Goal: Information Seeking & Learning: Find specific fact

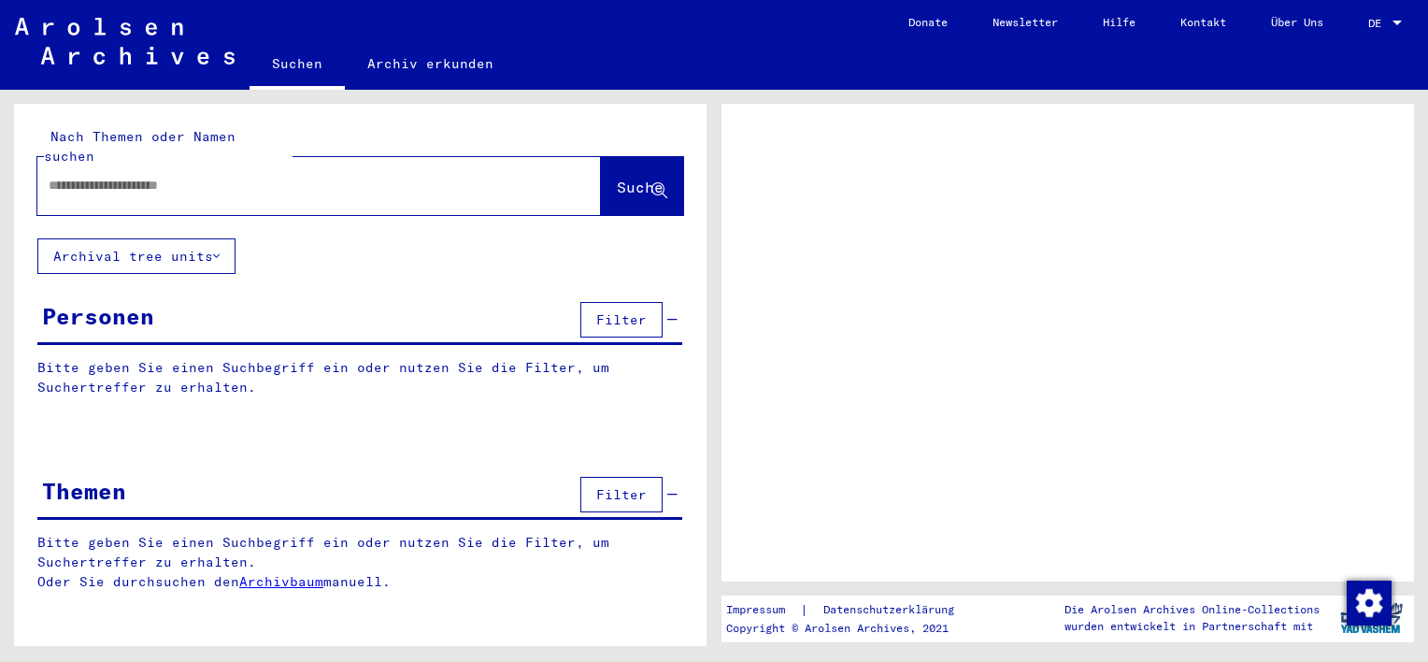
click at [265, 178] on div at bounding box center [296, 185] width 519 height 42
click at [224, 176] on input "text" at bounding box center [302, 186] width 507 height 20
type input "**********"
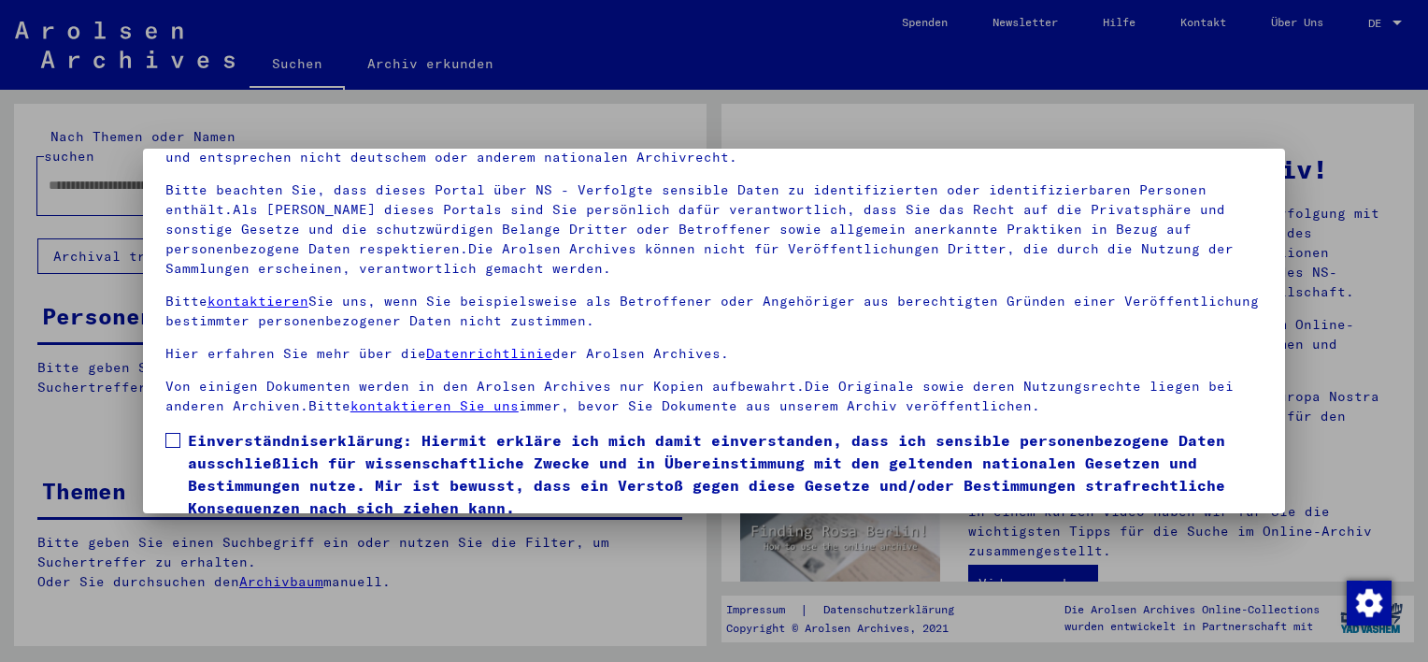
scroll to position [159, 0]
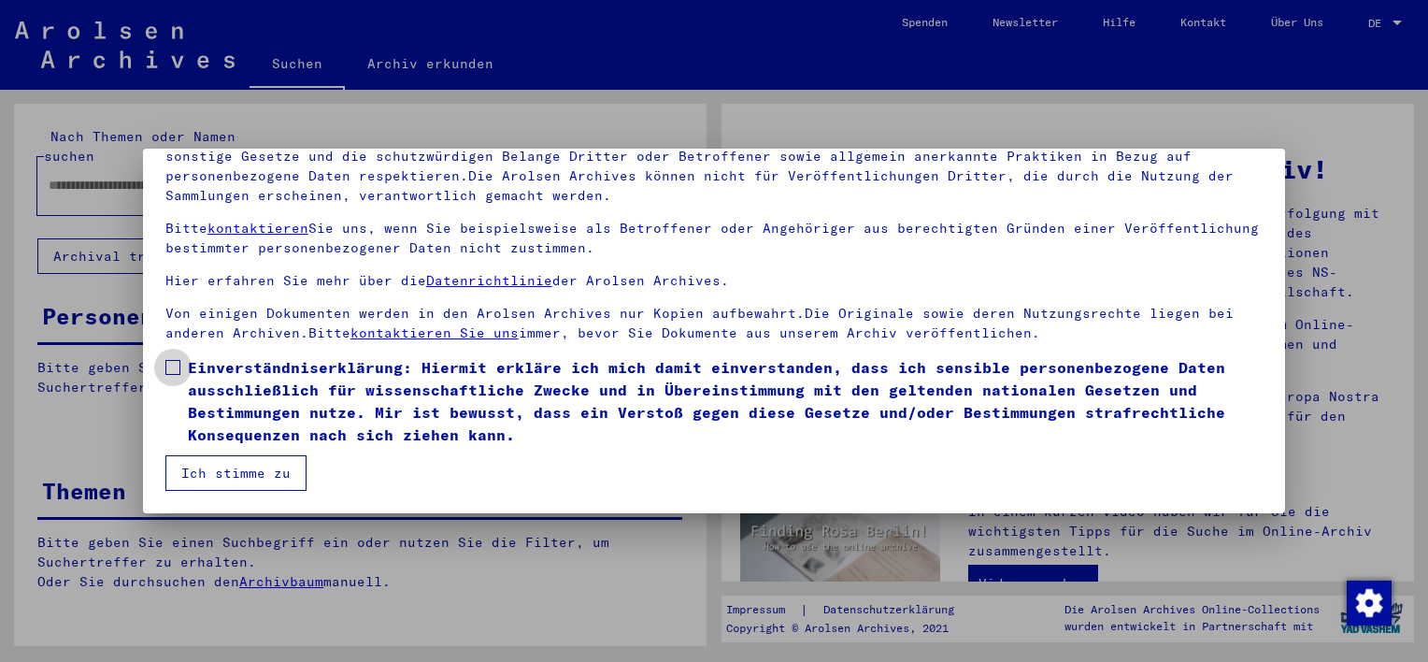
click at [178, 362] on span at bounding box center [172, 367] width 15 height 15
click at [206, 473] on button "Ich stimme zu" at bounding box center [235, 473] width 141 height 36
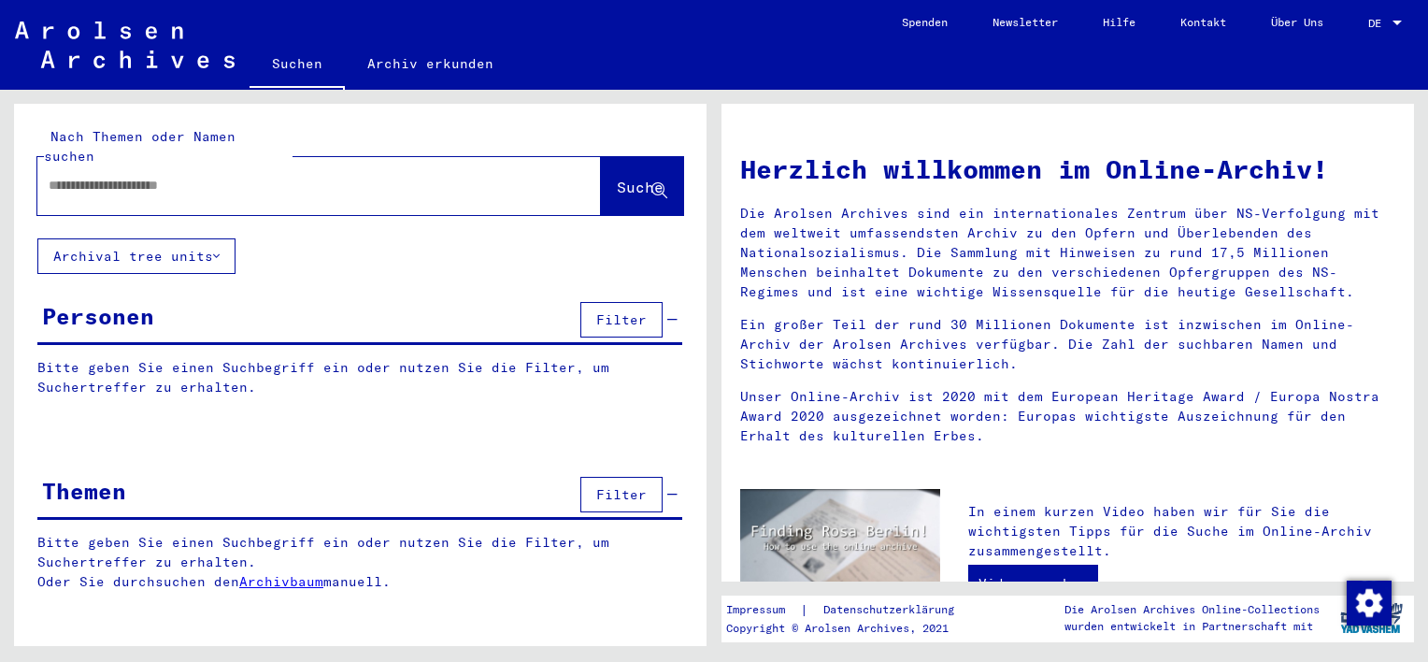
click at [378, 180] on div at bounding box center [290, 185] width 507 height 42
click at [345, 176] on input "text" at bounding box center [297, 186] width 496 height 20
click at [617, 178] on span "Suche" at bounding box center [640, 187] width 47 height 19
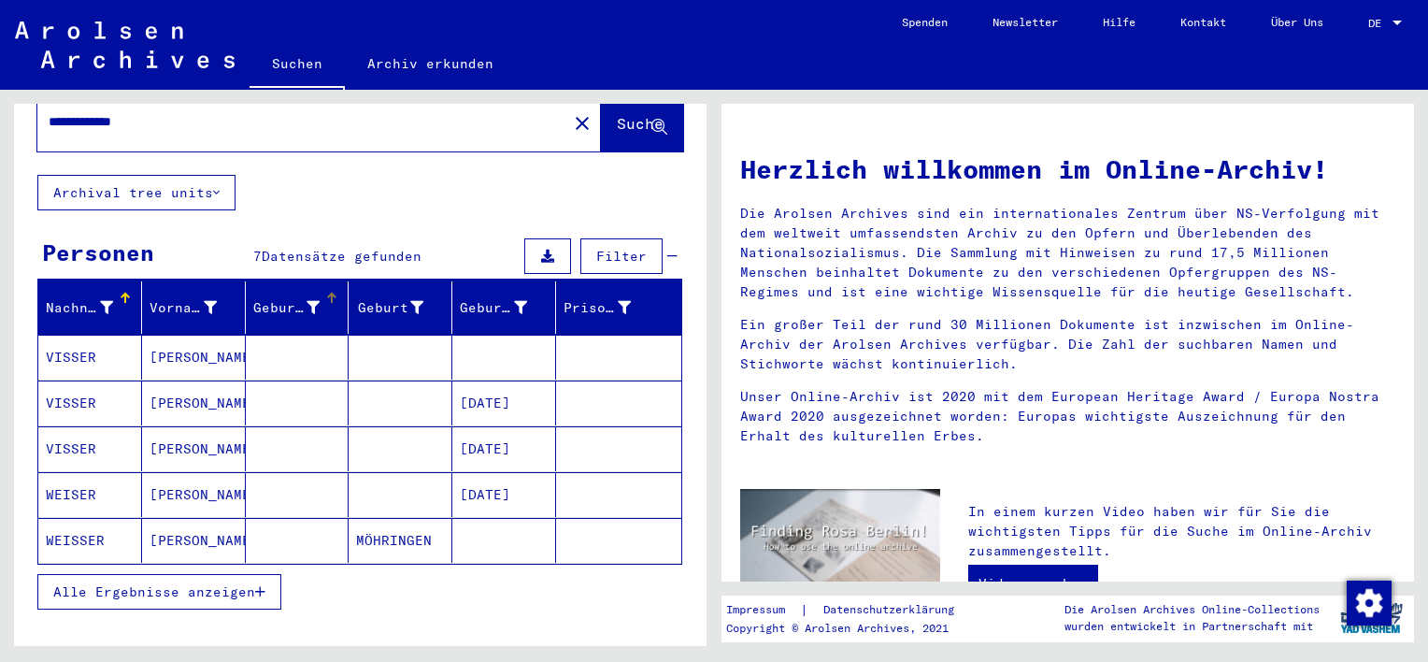
scroll to position [93, 0]
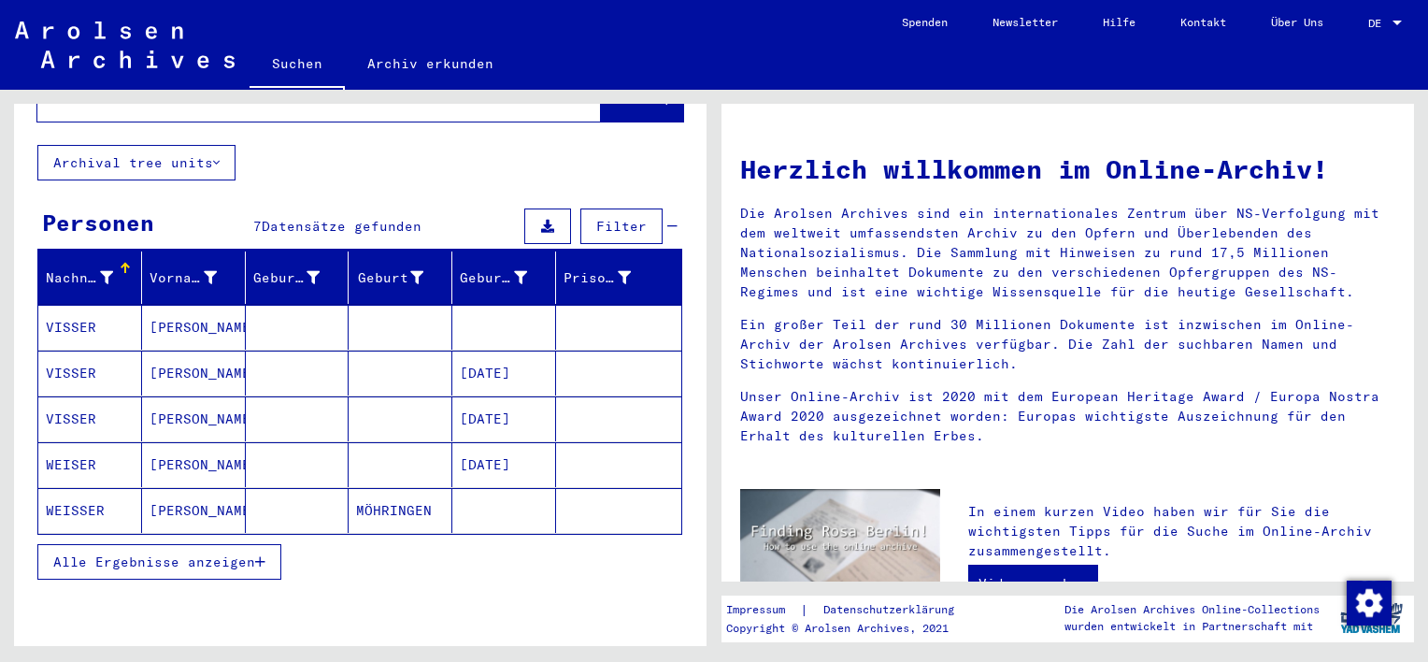
click at [204, 553] on span "Alle Ergebnisse anzeigen" at bounding box center [154, 561] width 202 height 17
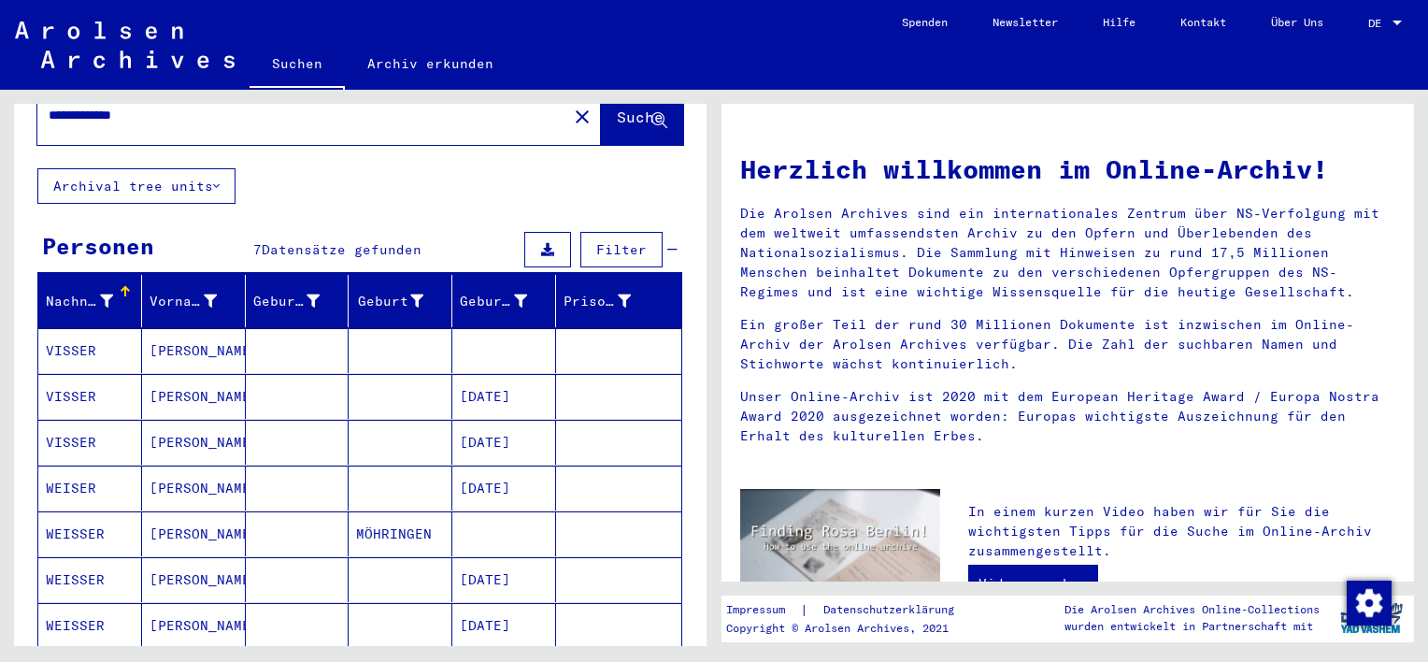
scroll to position [0, 0]
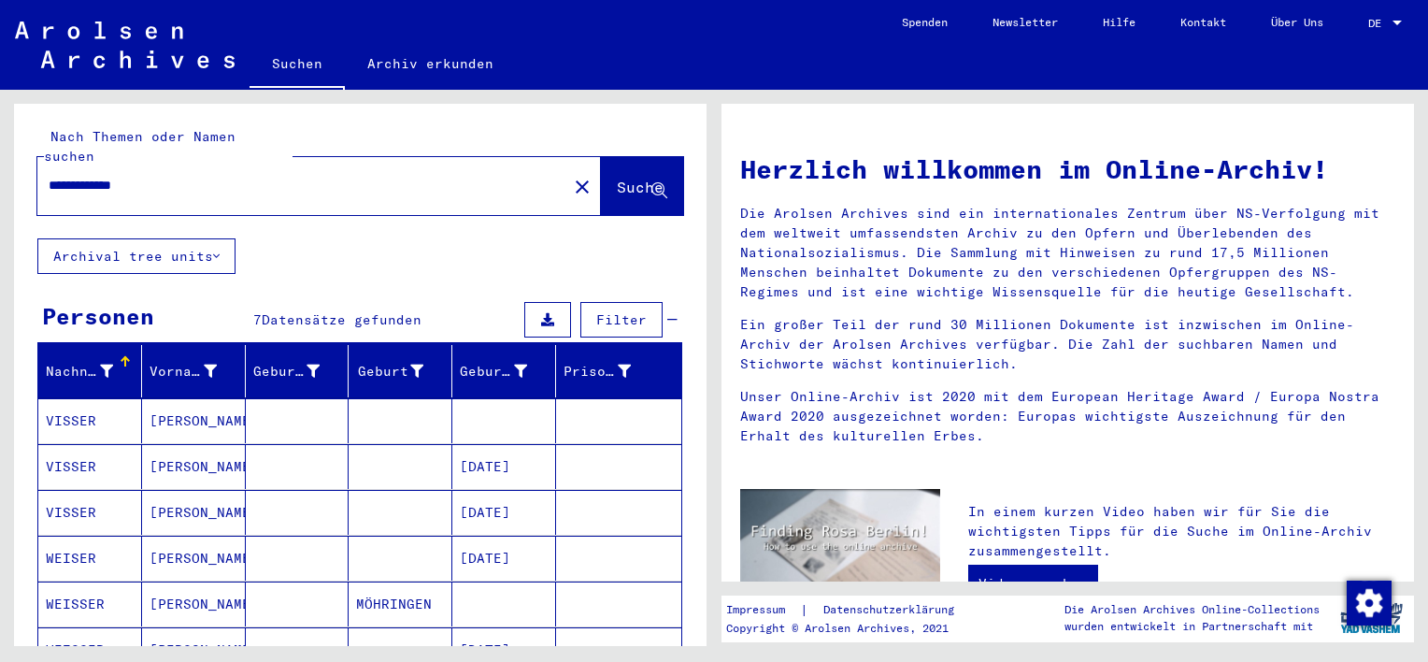
drag, startPoint x: 150, startPoint y: 187, endPoint x: 93, endPoint y: 178, distance: 57.6
click at [93, 179] on div "**********" at bounding box center [319, 186] width 564 height 58
drag, startPoint x: 150, startPoint y: 175, endPoint x: 36, endPoint y: 166, distance: 114.3
click at [36, 166] on div "**********" at bounding box center [360, 171] width 692 height 135
paste input "text"
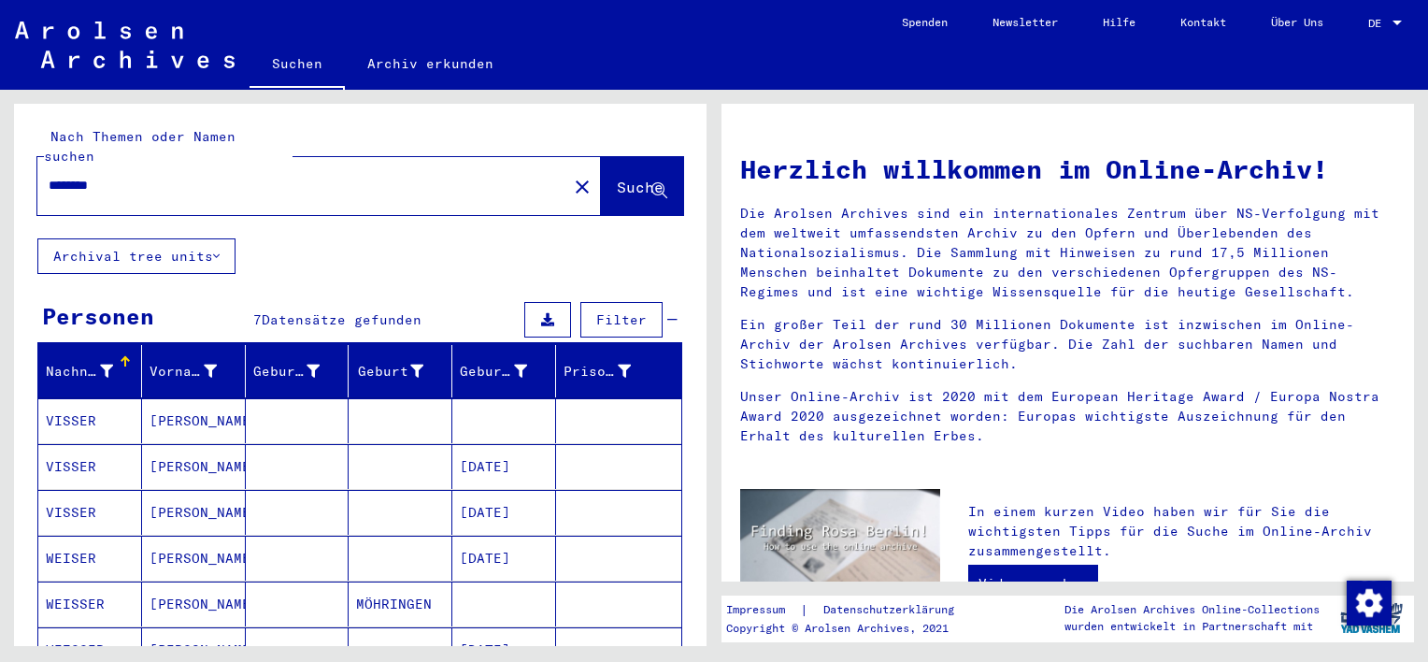
type input "********"
click at [617, 178] on span "Suche" at bounding box center [640, 187] width 47 height 19
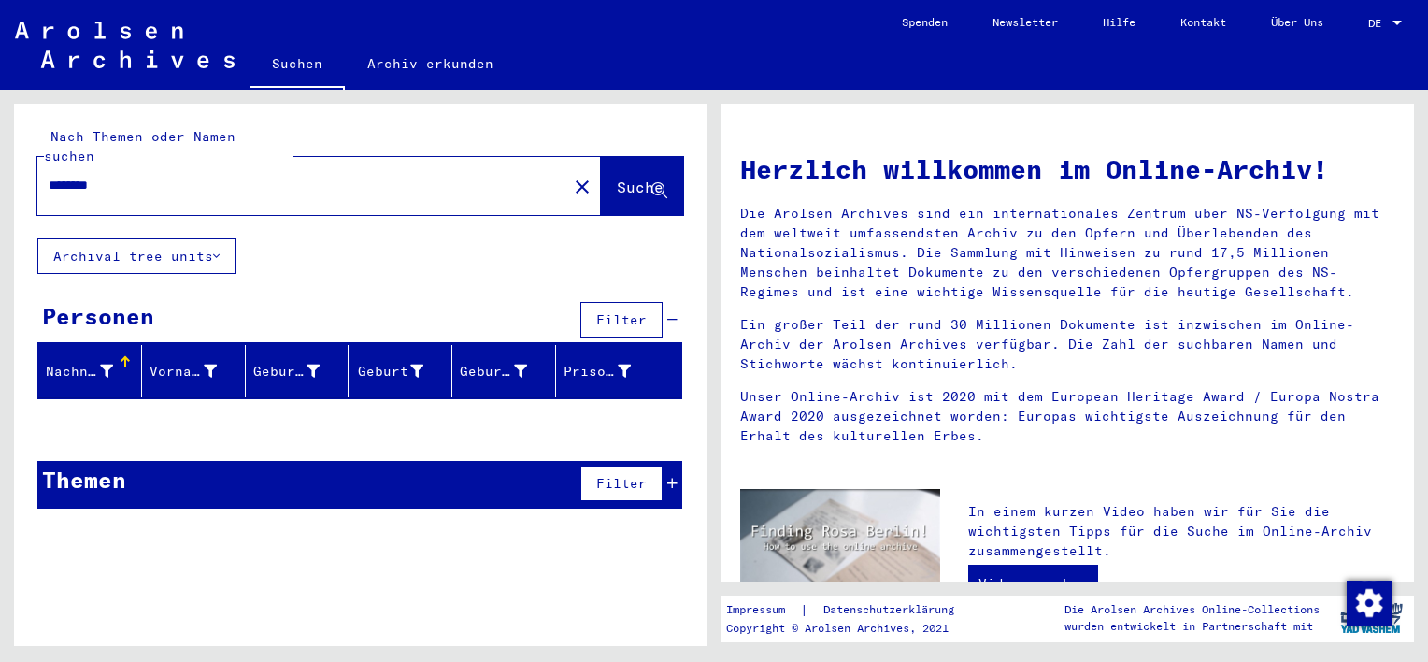
click at [178, 243] on button "Archival tree units" at bounding box center [136, 256] width 198 height 36
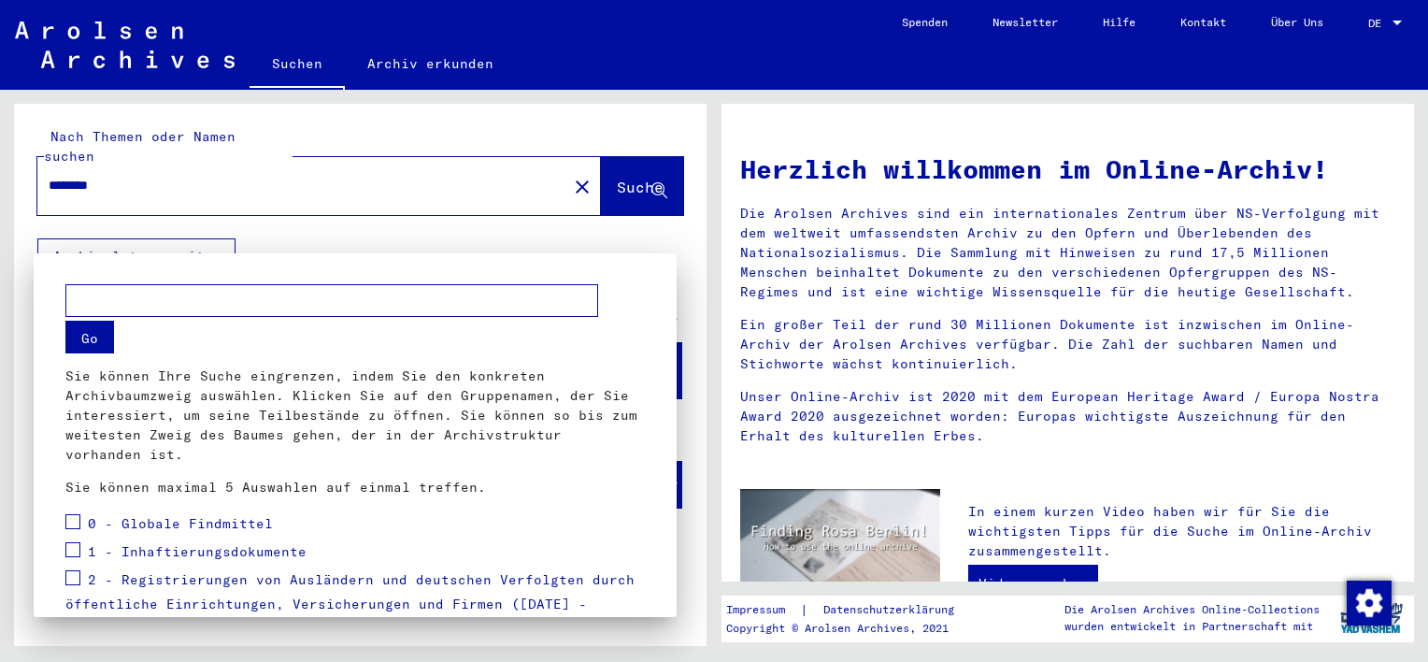
click at [210, 295] on input "text" at bounding box center [331, 300] width 533 height 33
paste input "********"
type input "********"
click at [93, 332] on button "Go" at bounding box center [89, 337] width 49 height 33
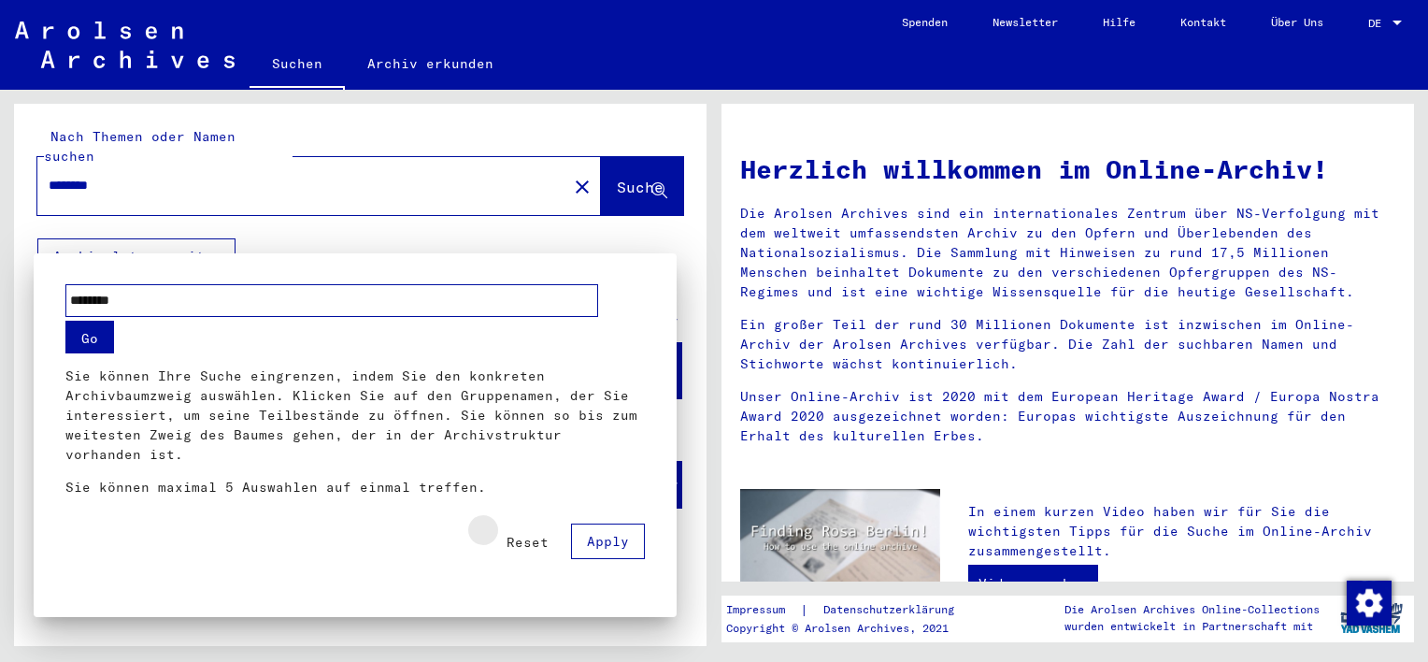
click at [542, 537] on span "Reset" at bounding box center [528, 542] width 42 height 17
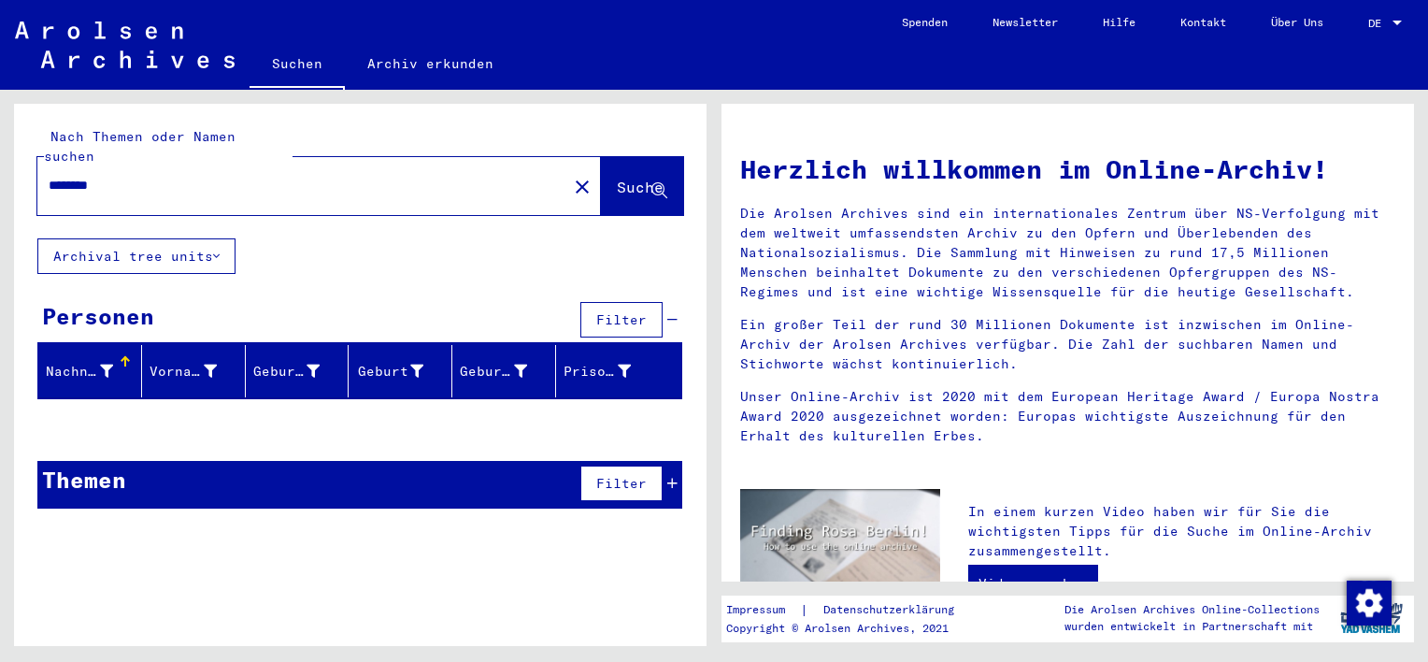
drag, startPoint x: 137, startPoint y: 164, endPoint x: 9, endPoint y: 146, distance: 129.4
click at [9, 146] on div "Nach Themen oder Namen suchen ******** close Suche Archival tree units Personen…" at bounding box center [357, 368] width 714 height 556
type input "**********"
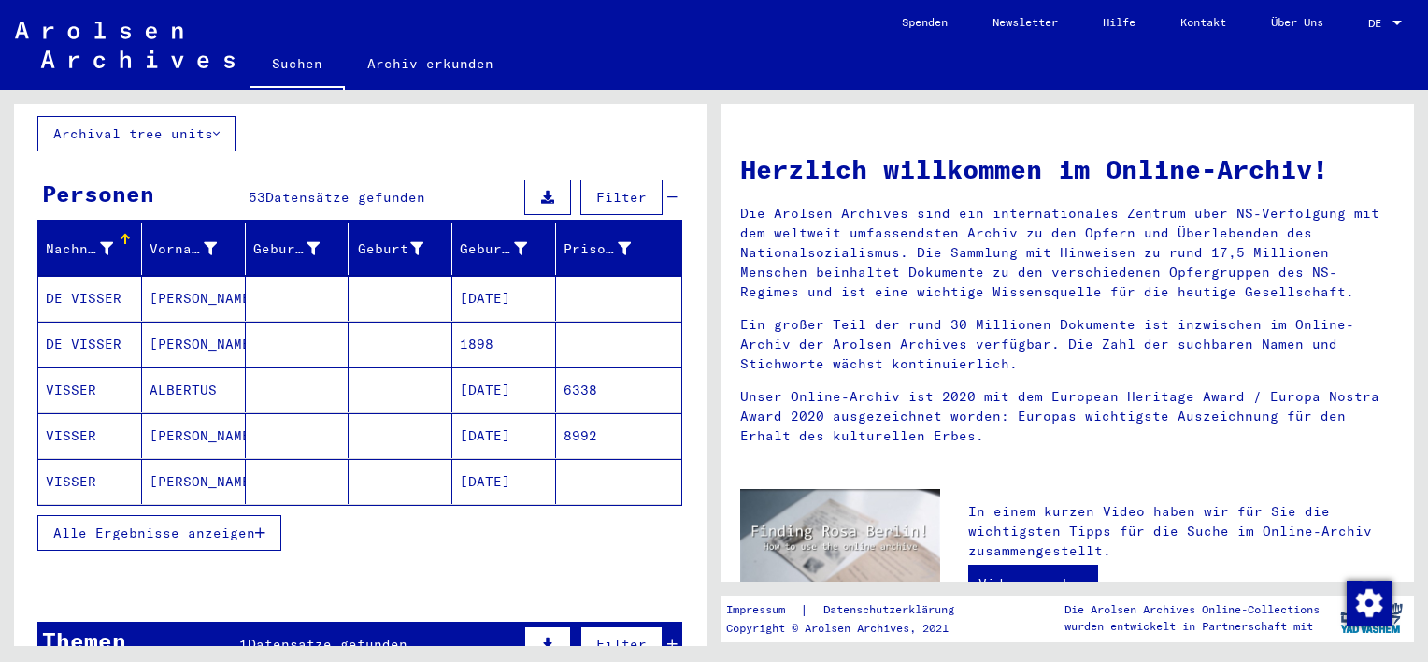
click at [191, 524] on span "Alle Ergebnisse anzeigen" at bounding box center [154, 532] width 202 height 17
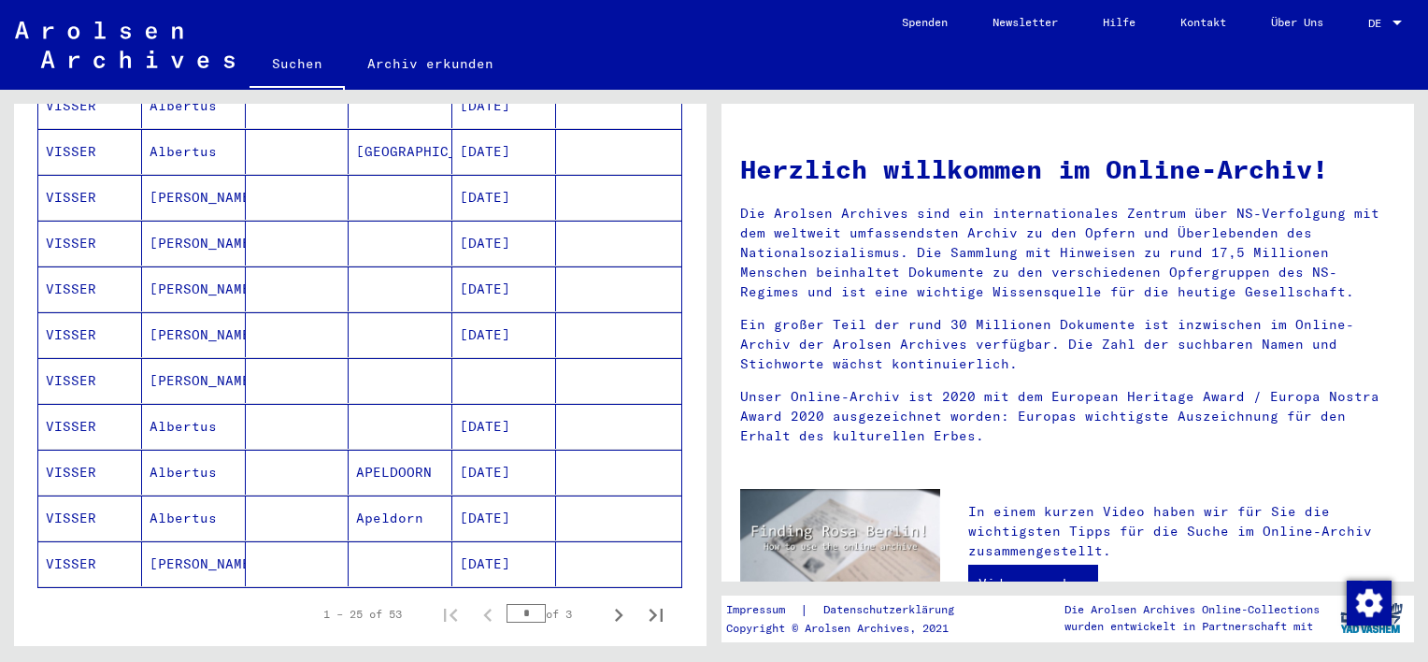
scroll to position [1057, 0]
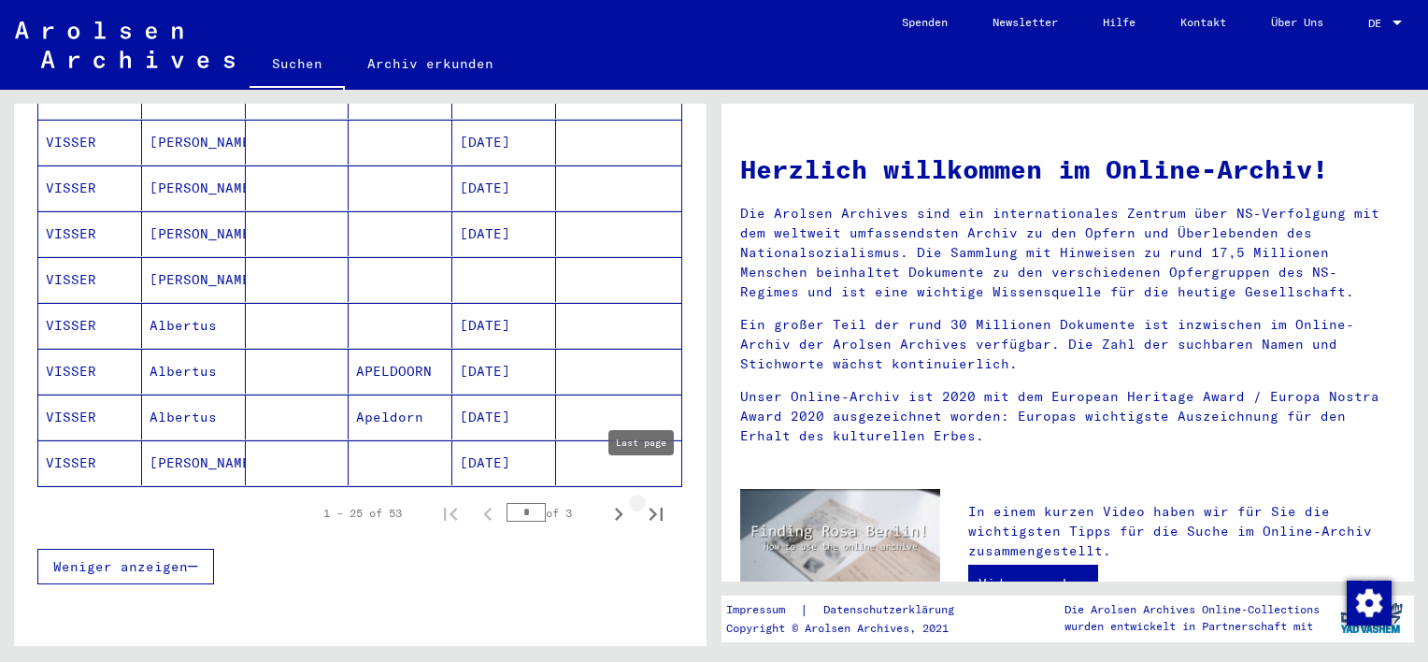
click at [650, 507] on icon "Last page" at bounding box center [656, 513] width 13 height 13
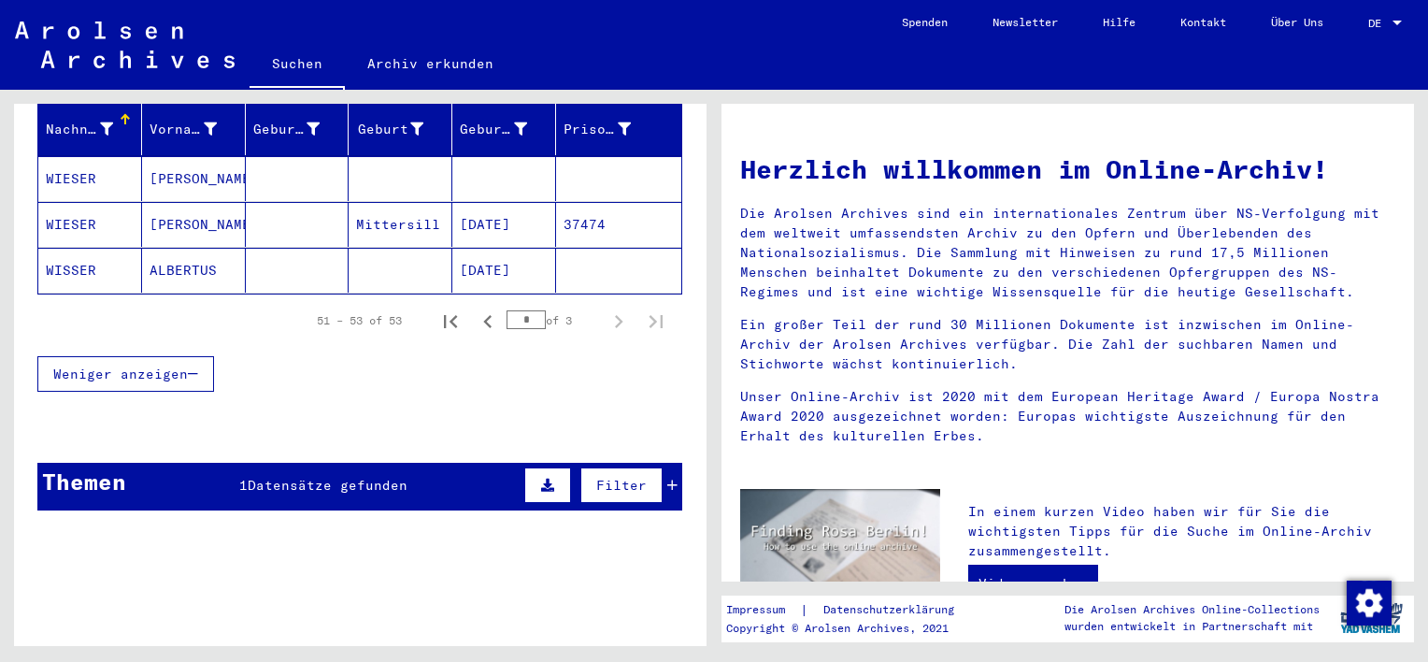
scroll to position [149, 0]
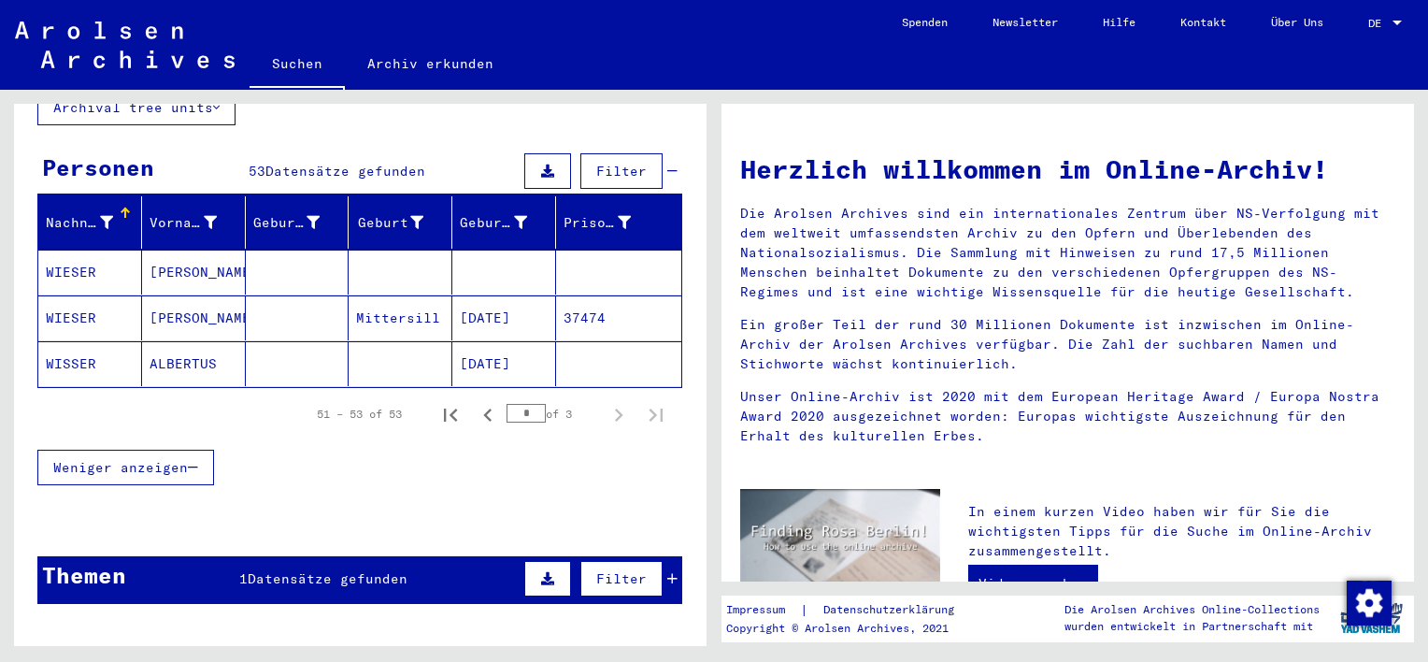
click at [558, 299] on mat-cell "37474" at bounding box center [618, 317] width 125 height 45
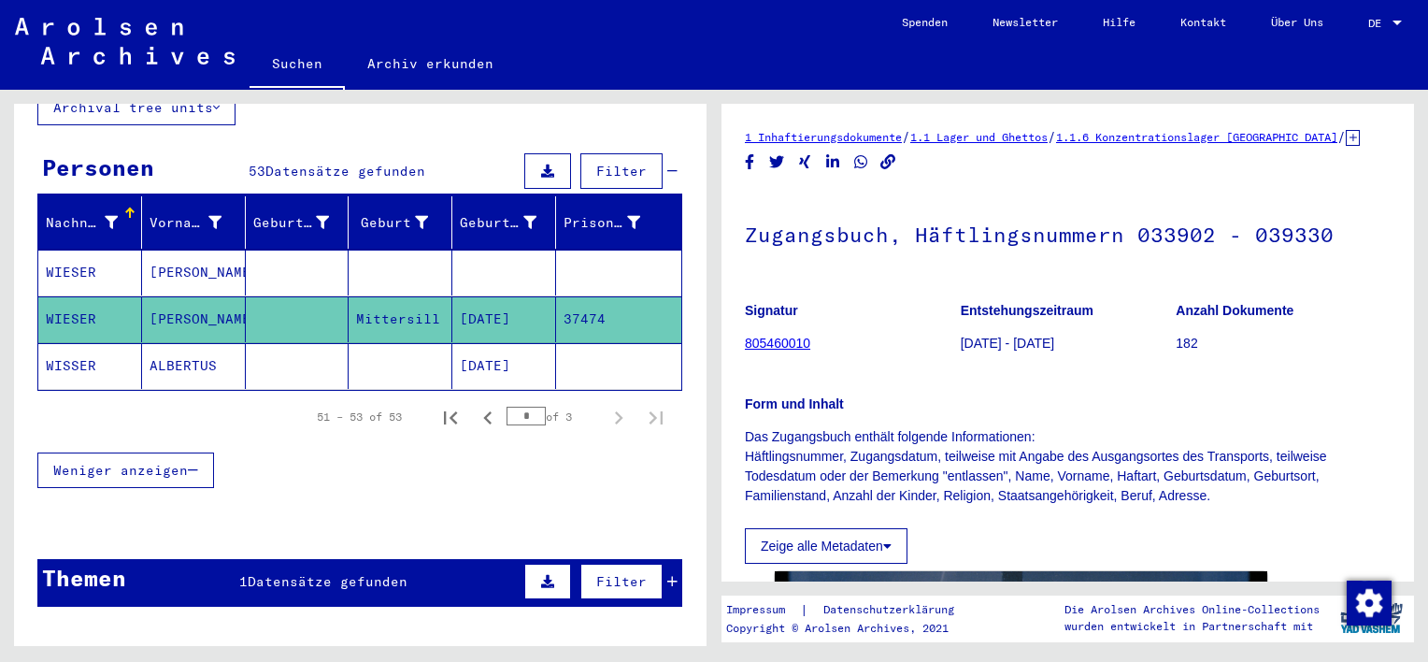
click at [295, 250] on mat-cell at bounding box center [298, 273] width 104 height 46
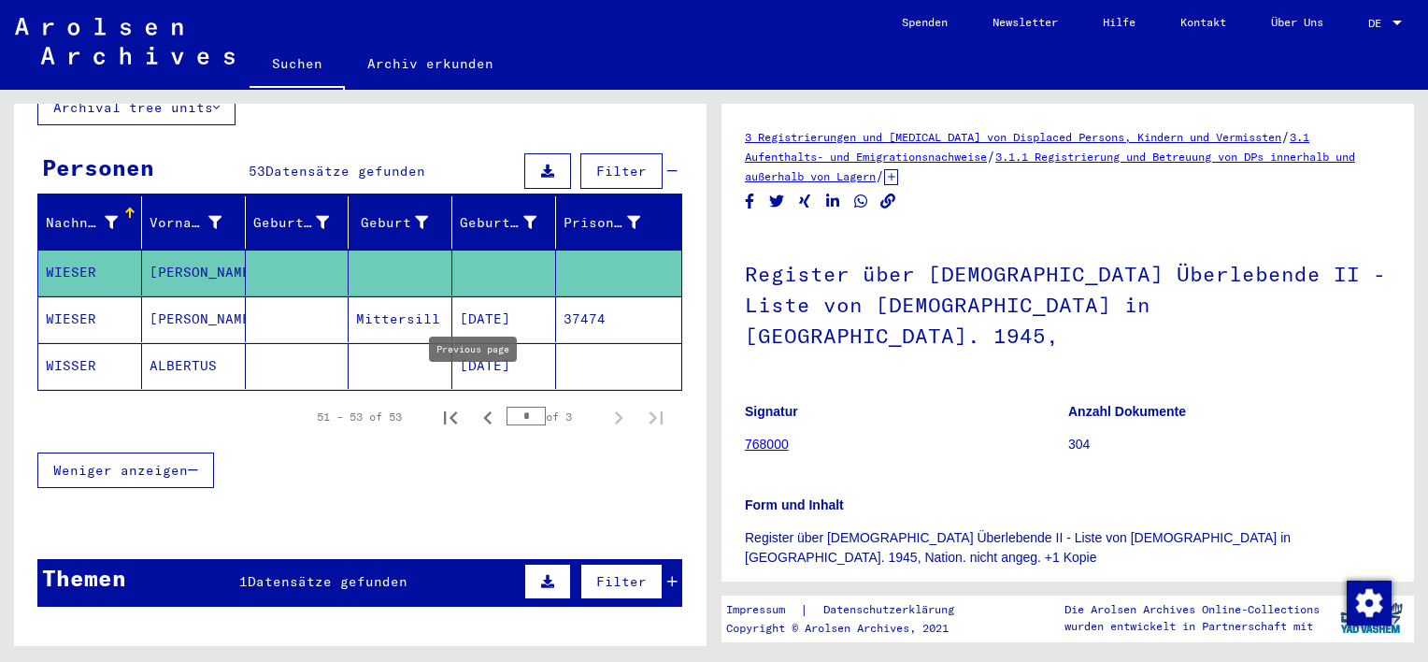
click at [478, 405] on icon "Previous page" at bounding box center [488, 418] width 26 height 26
type input "*"
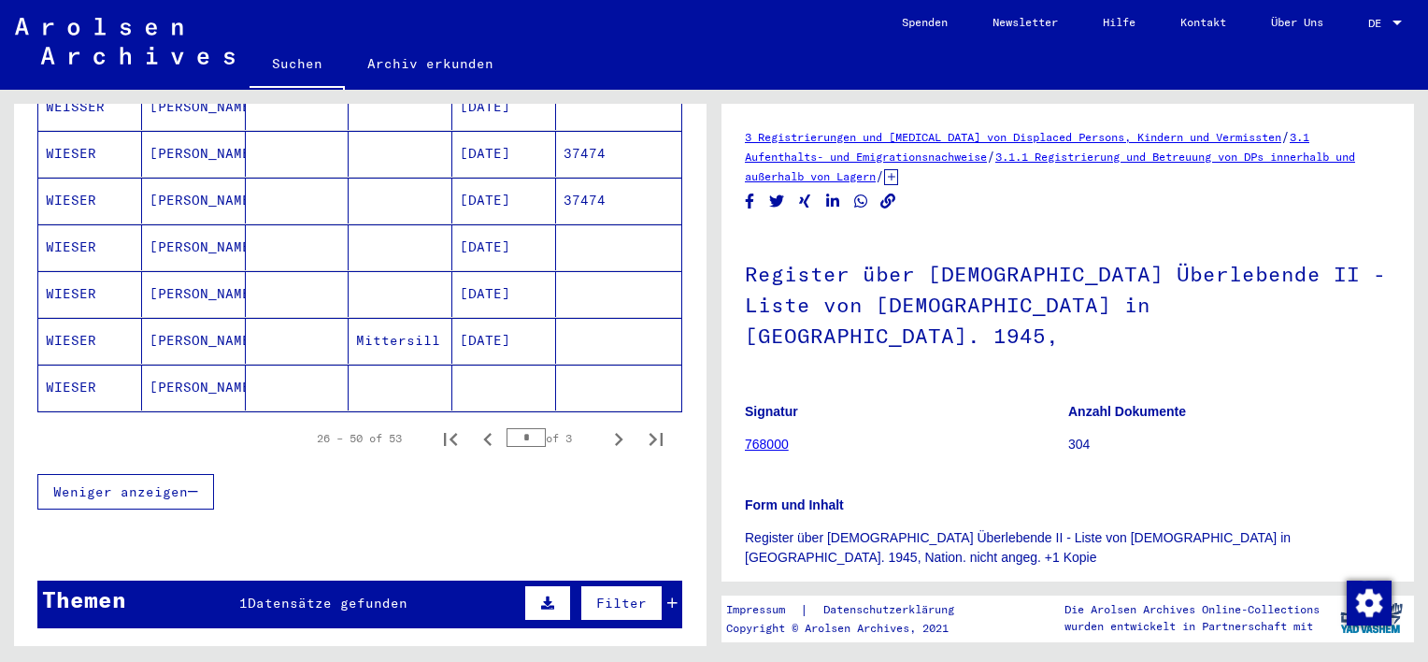
scroll to position [983, 0]
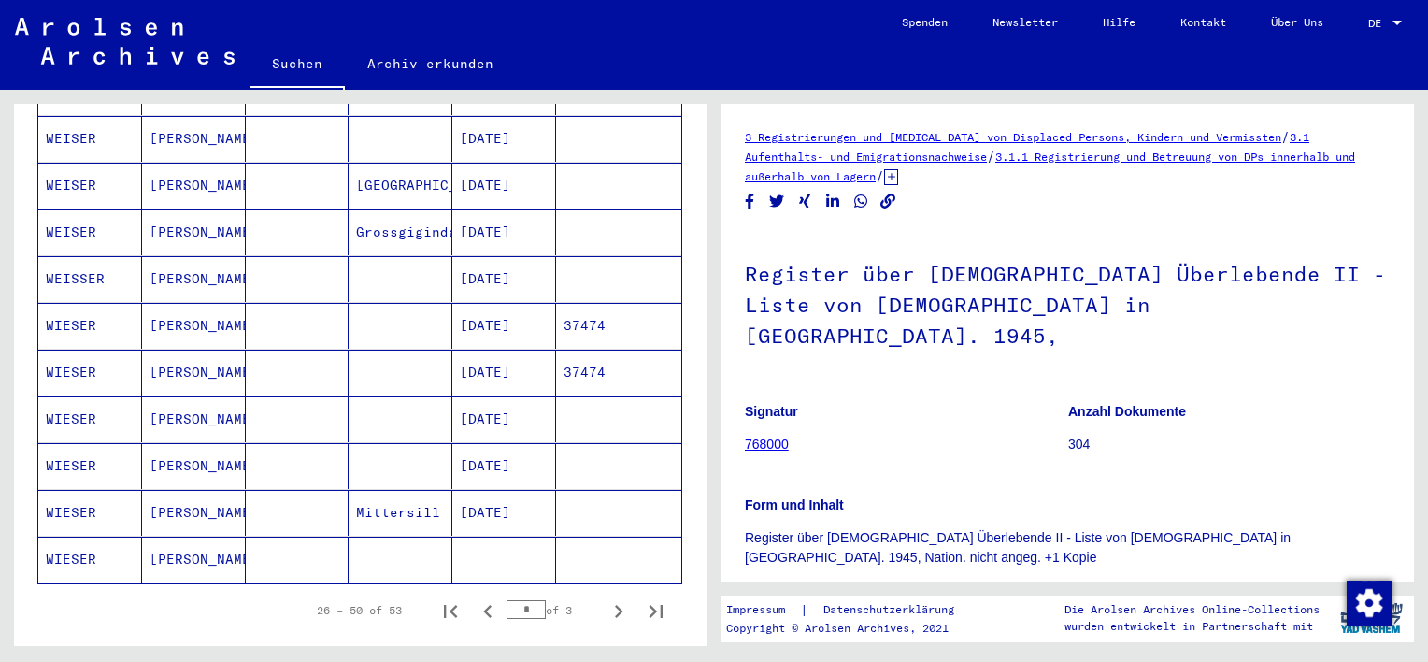
click at [290, 536] on mat-cell at bounding box center [298, 559] width 104 height 46
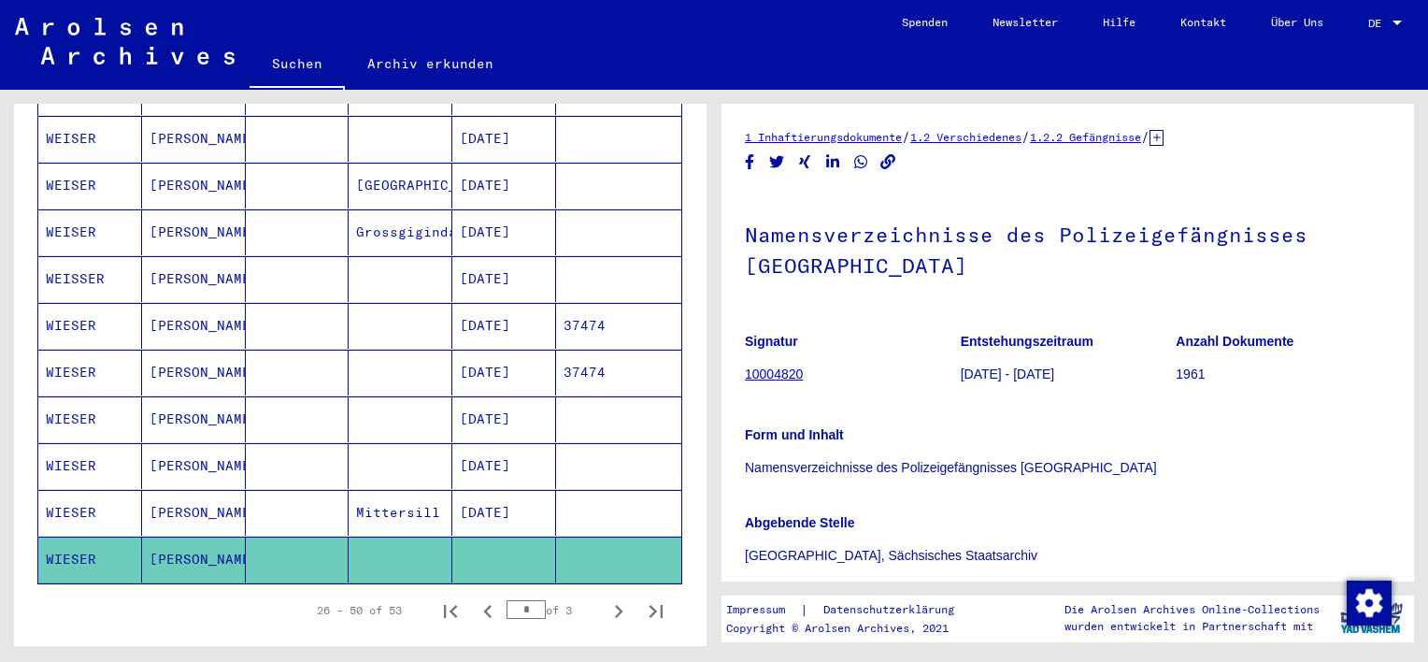
click at [299, 490] on mat-cell at bounding box center [298, 513] width 104 height 46
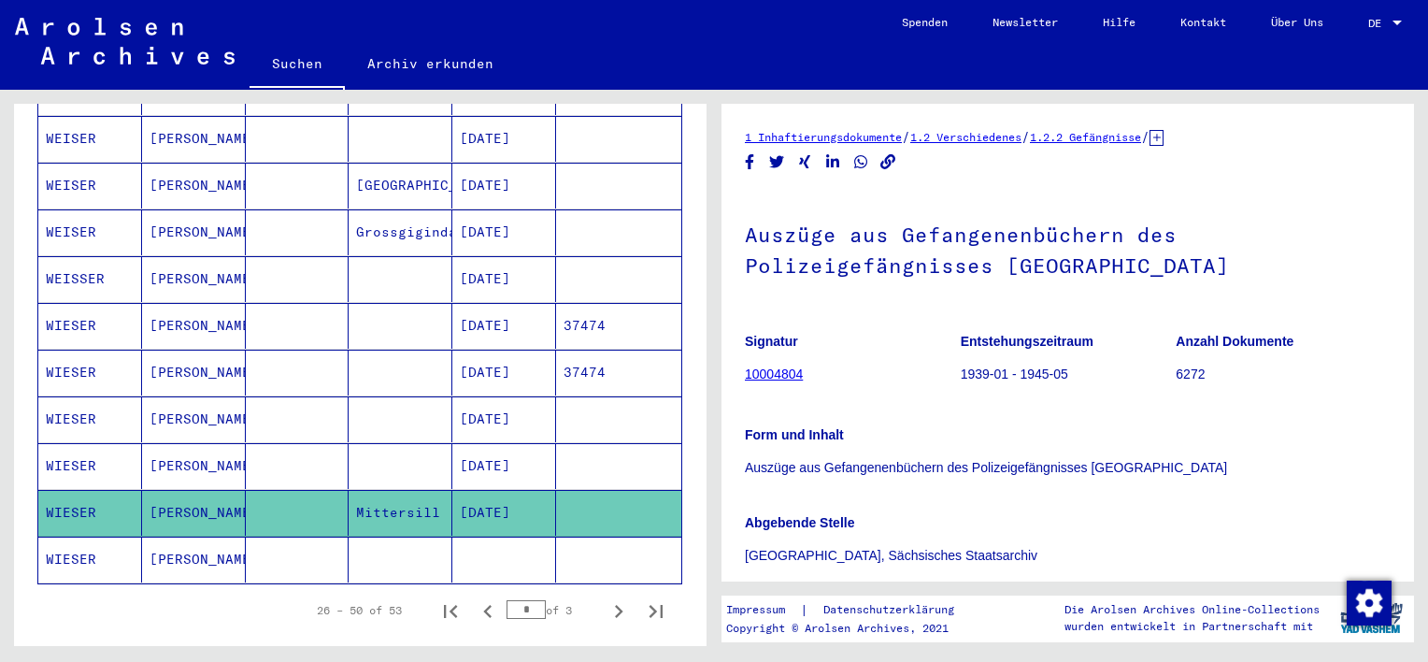
click at [329, 443] on mat-cell at bounding box center [298, 466] width 104 height 46
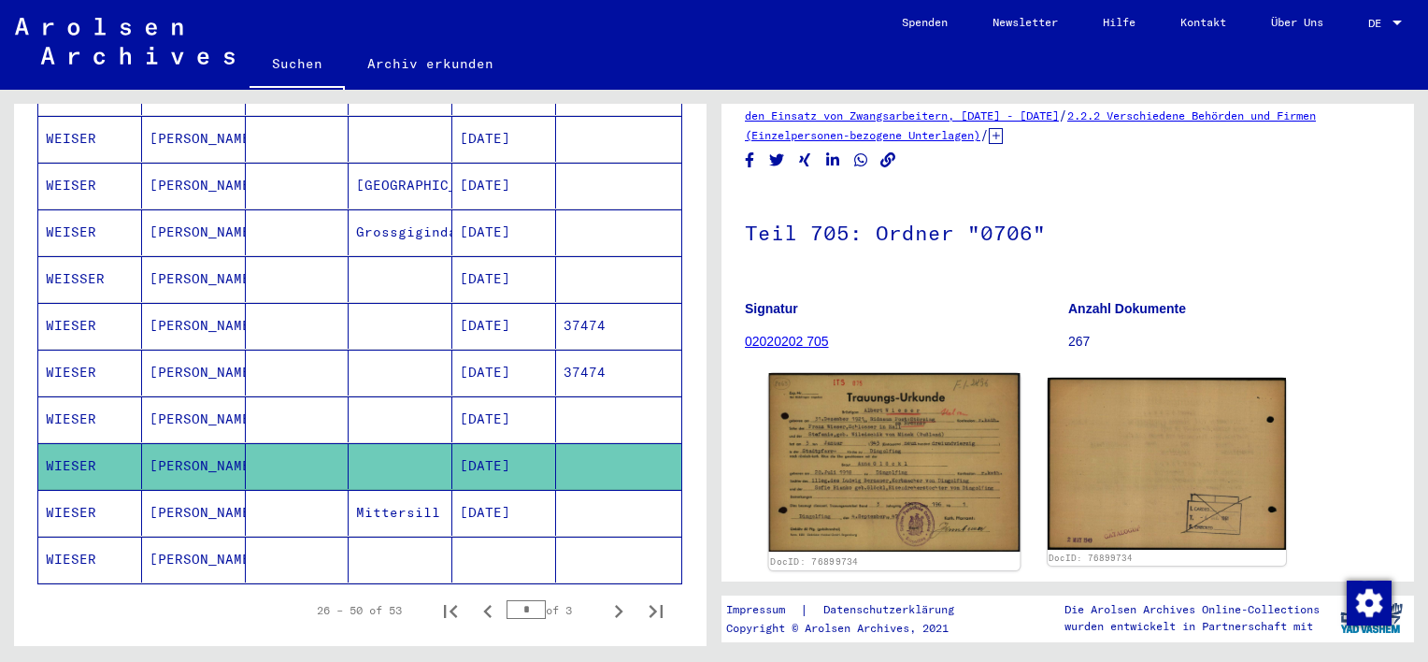
scroll to position [93, 0]
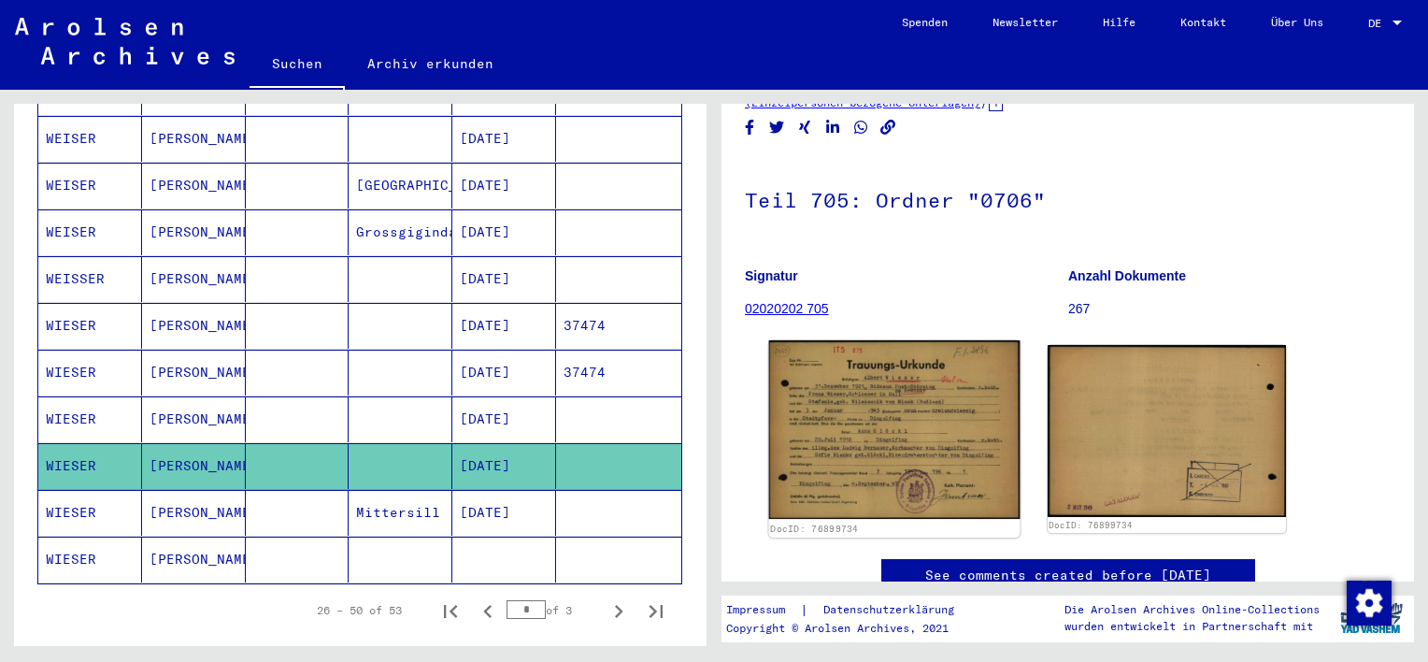
click at [892, 433] on img at bounding box center [894, 429] width 250 height 178
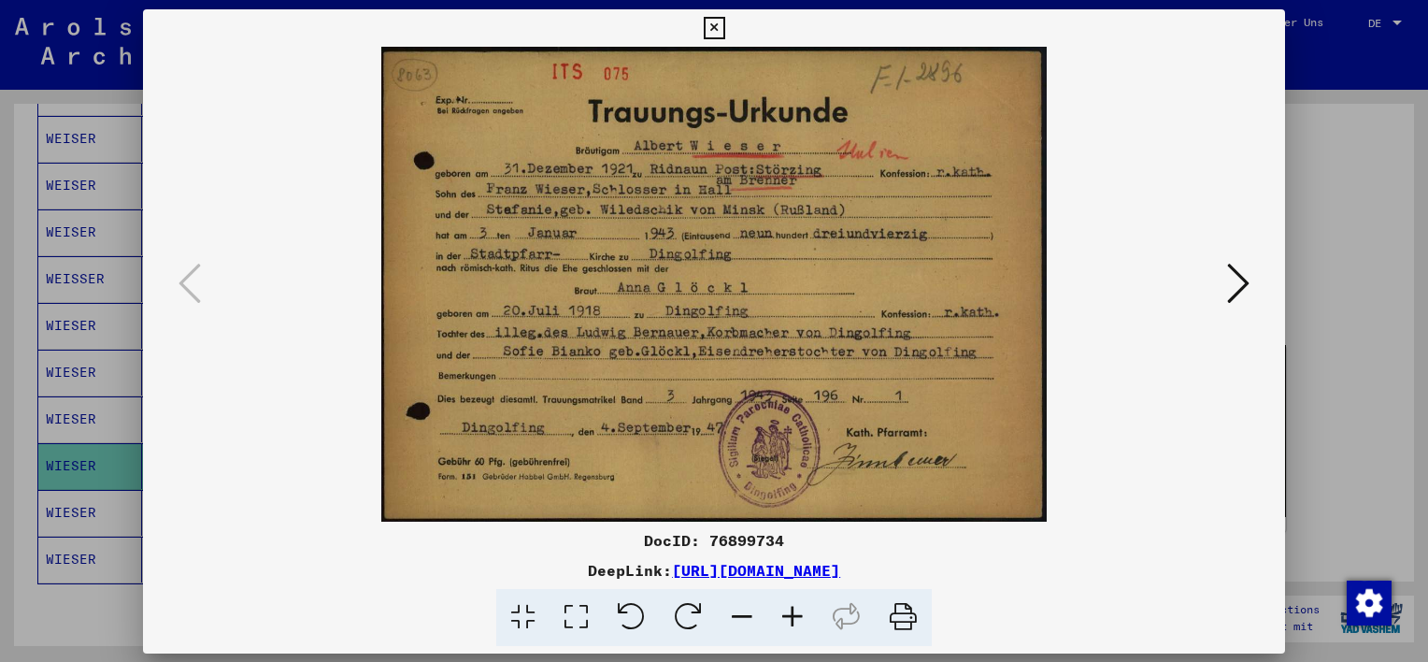
click at [892, 433] on img at bounding box center [714, 284] width 1015 height 475
click at [1314, 205] on div at bounding box center [714, 331] width 1428 height 662
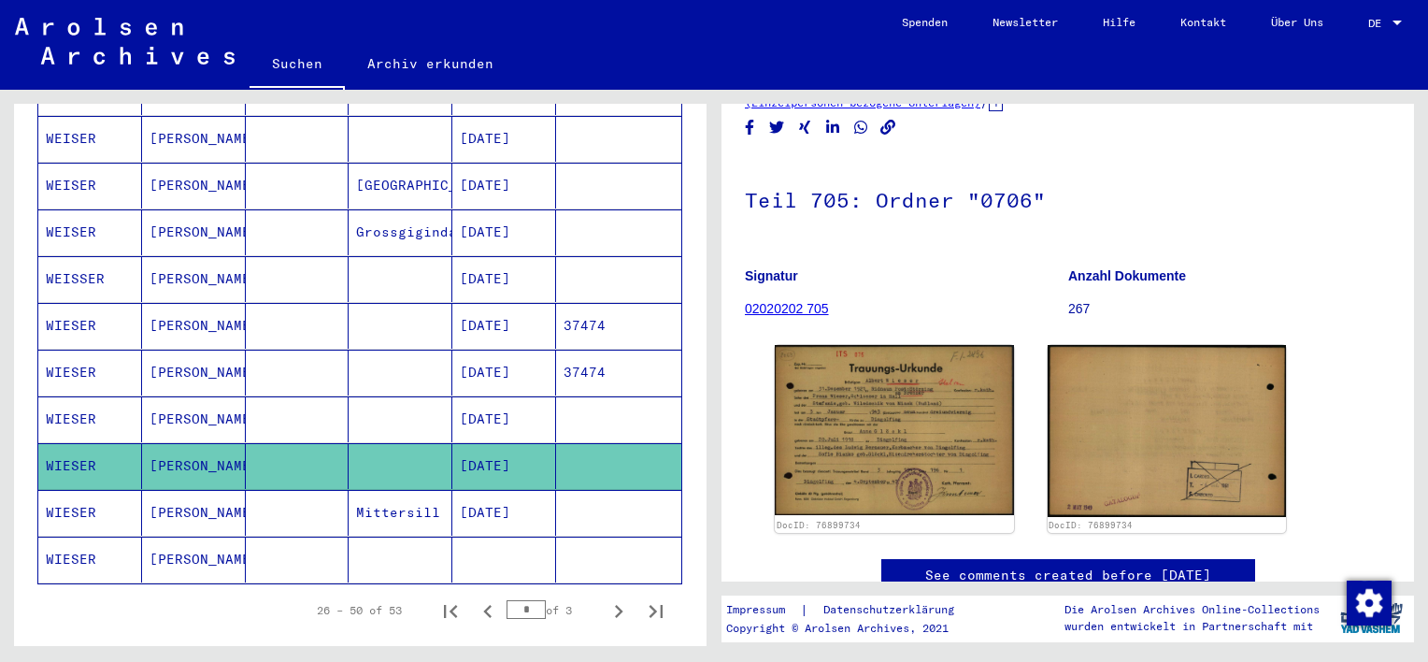
drag, startPoint x: 1314, startPoint y: 205, endPoint x: 1302, endPoint y: 209, distance: 13.0
click at [1309, 205] on h1 "Teil 705: Ordner "0706"" at bounding box center [1068, 198] width 646 height 82
click at [249, 397] on mat-cell at bounding box center [298, 419] width 104 height 46
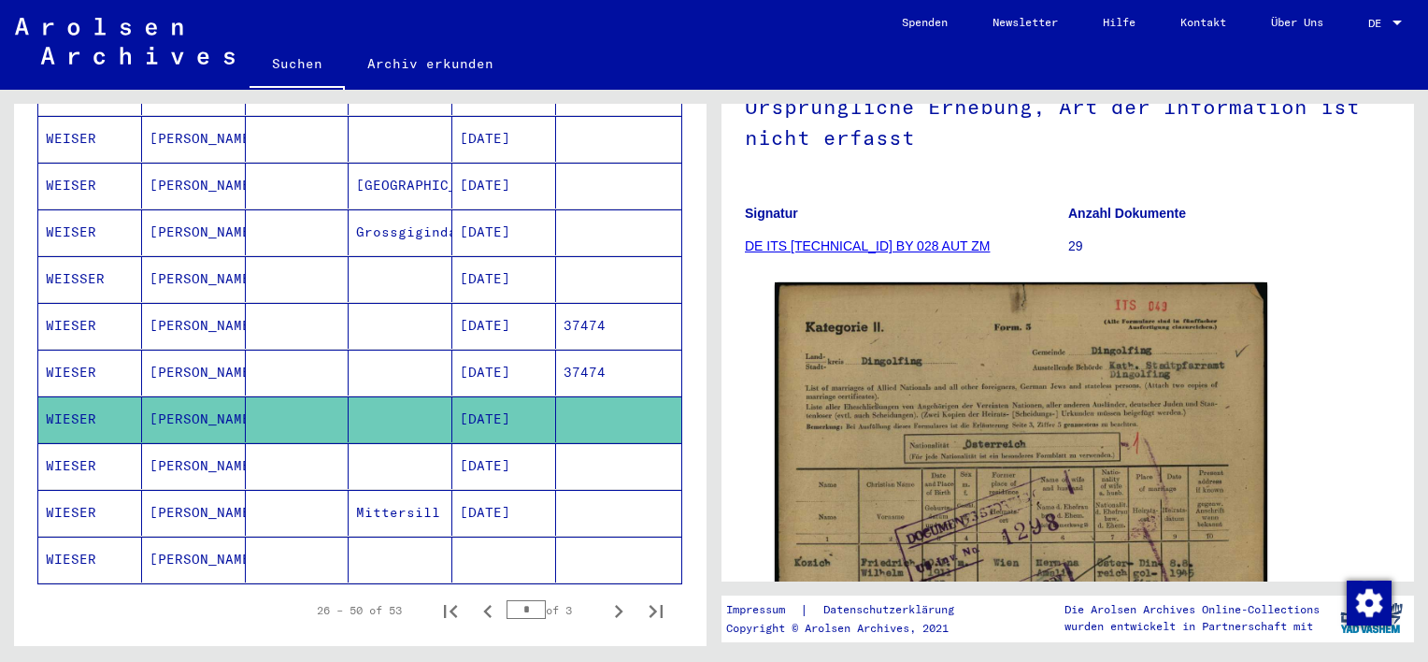
scroll to position [374, 0]
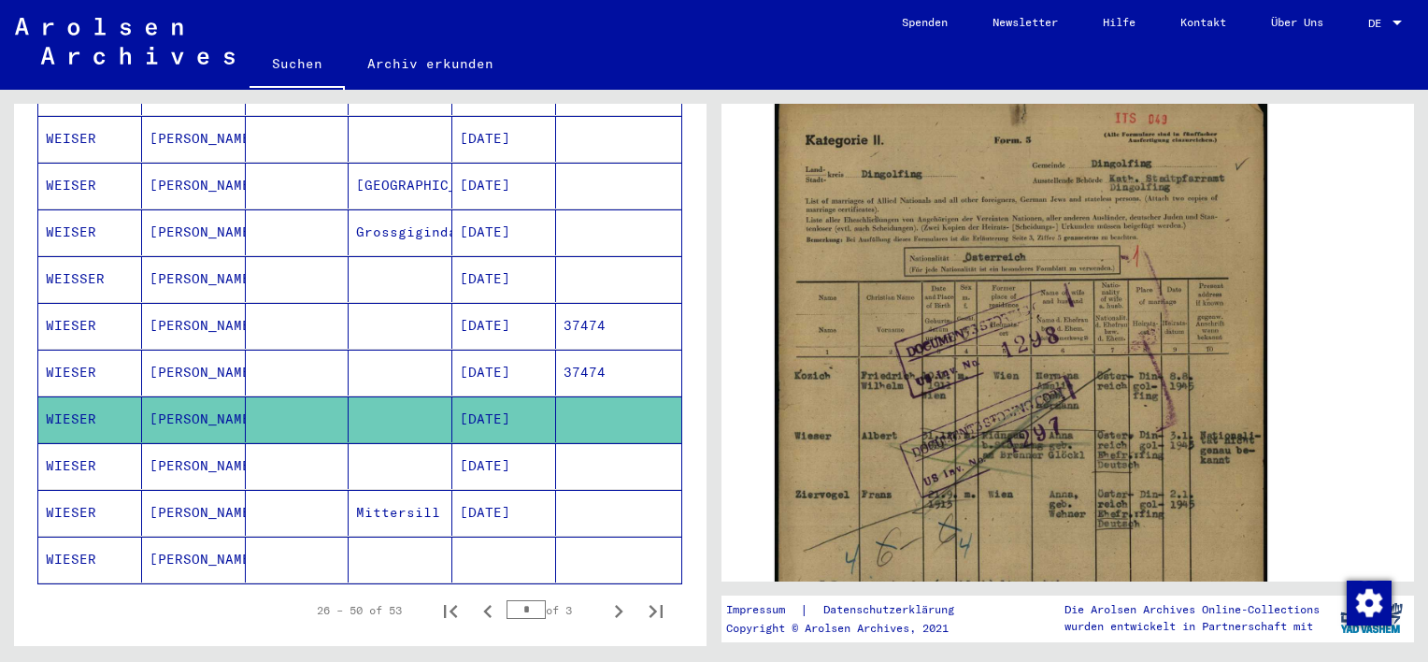
click at [338, 350] on mat-cell at bounding box center [298, 373] width 104 height 46
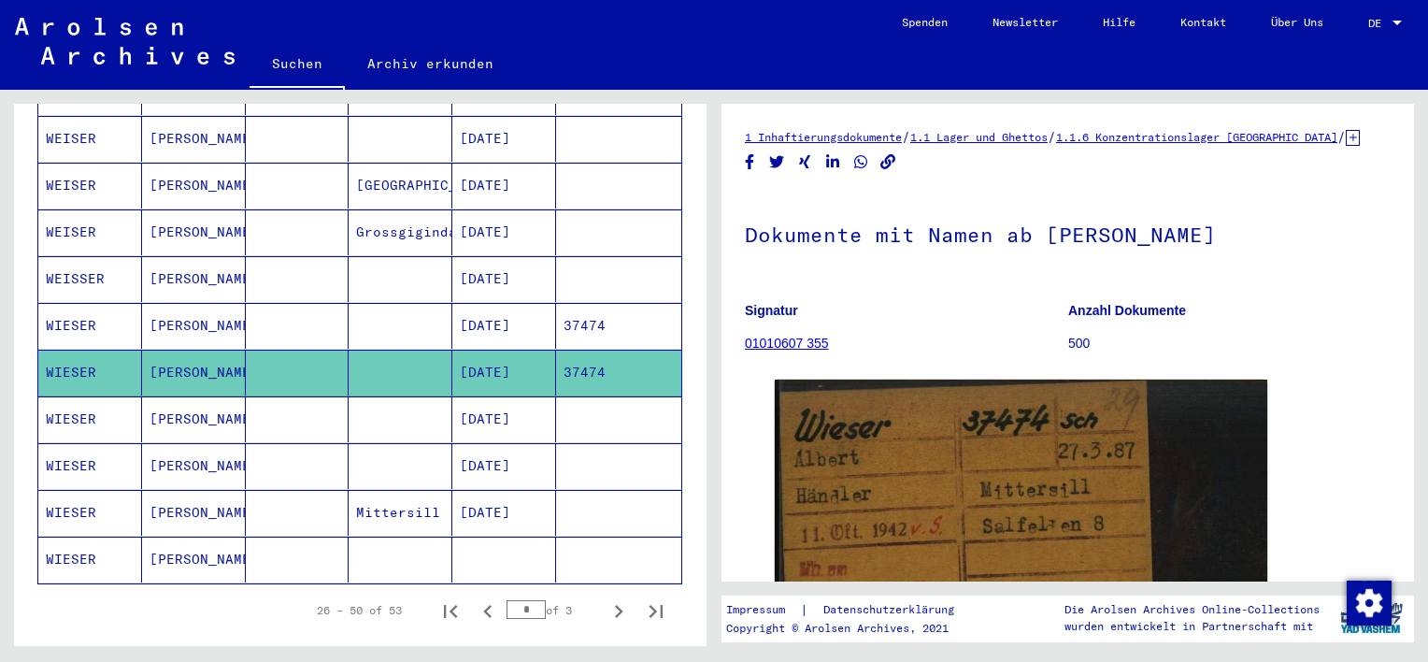
click at [303, 303] on mat-cell at bounding box center [298, 326] width 104 height 46
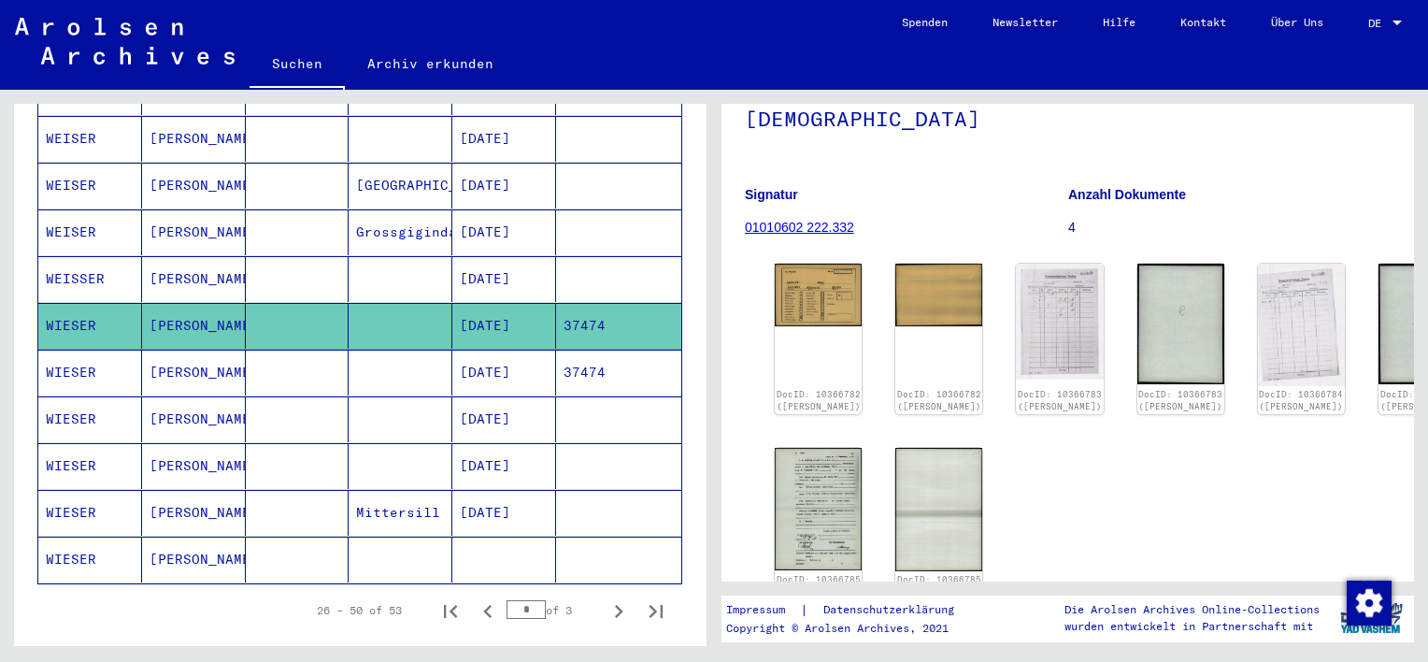
scroll to position [187, 0]
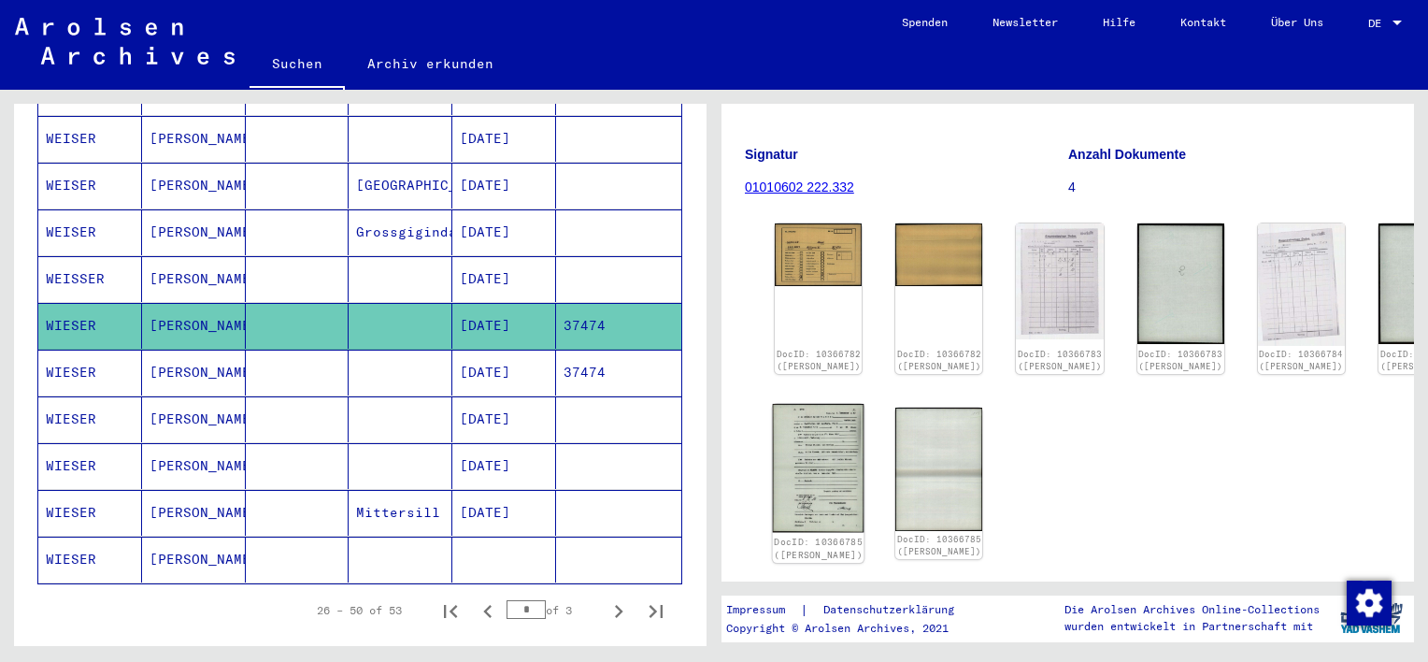
click at [807, 426] on img at bounding box center [819, 468] width 92 height 129
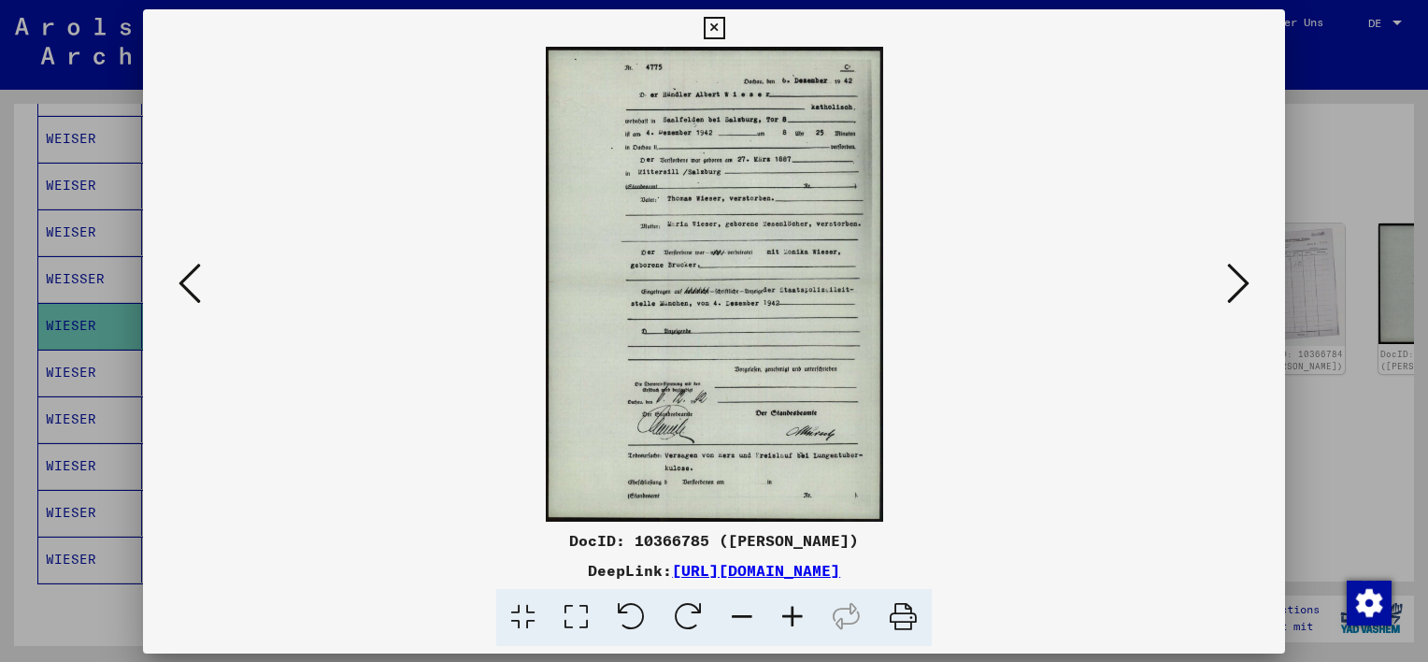
click at [807, 426] on img at bounding box center [714, 284] width 1015 height 475
click at [1192, 285] on img at bounding box center [714, 284] width 1015 height 475
click at [1232, 277] on icon at bounding box center [1238, 282] width 22 height 45
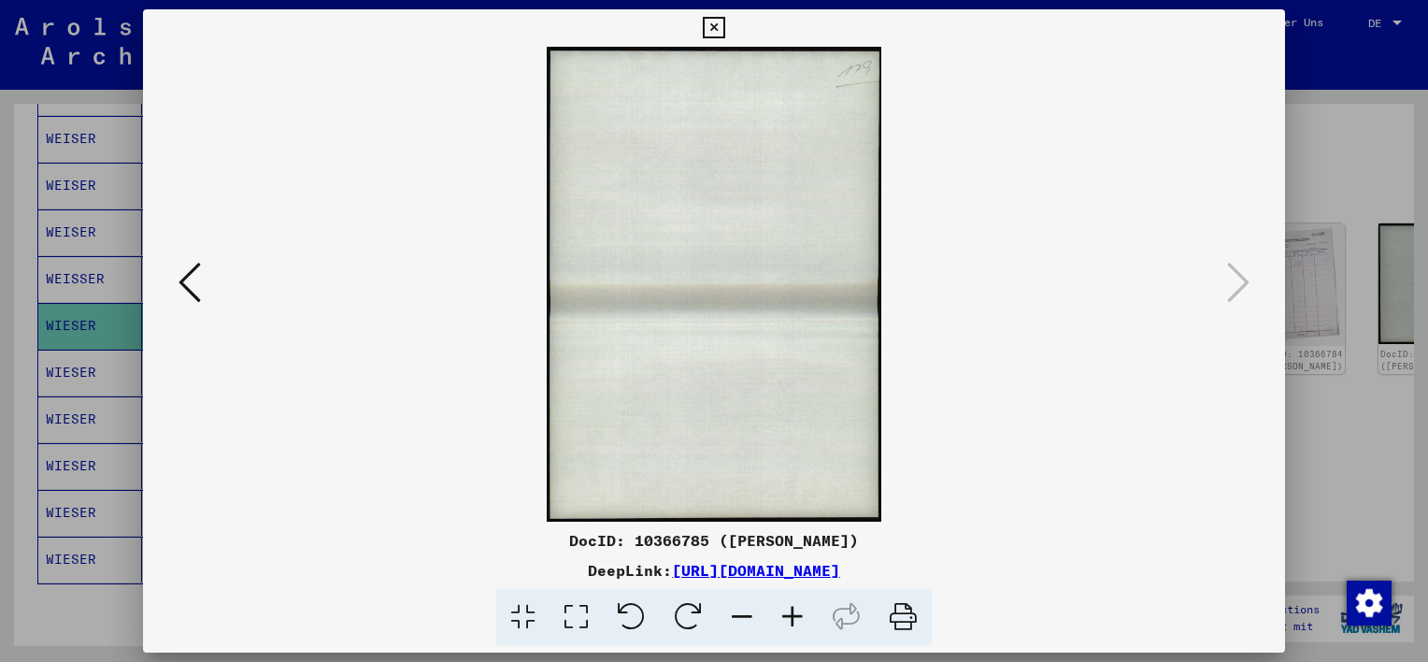
click at [186, 294] on icon at bounding box center [189, 282] width 22 height 45
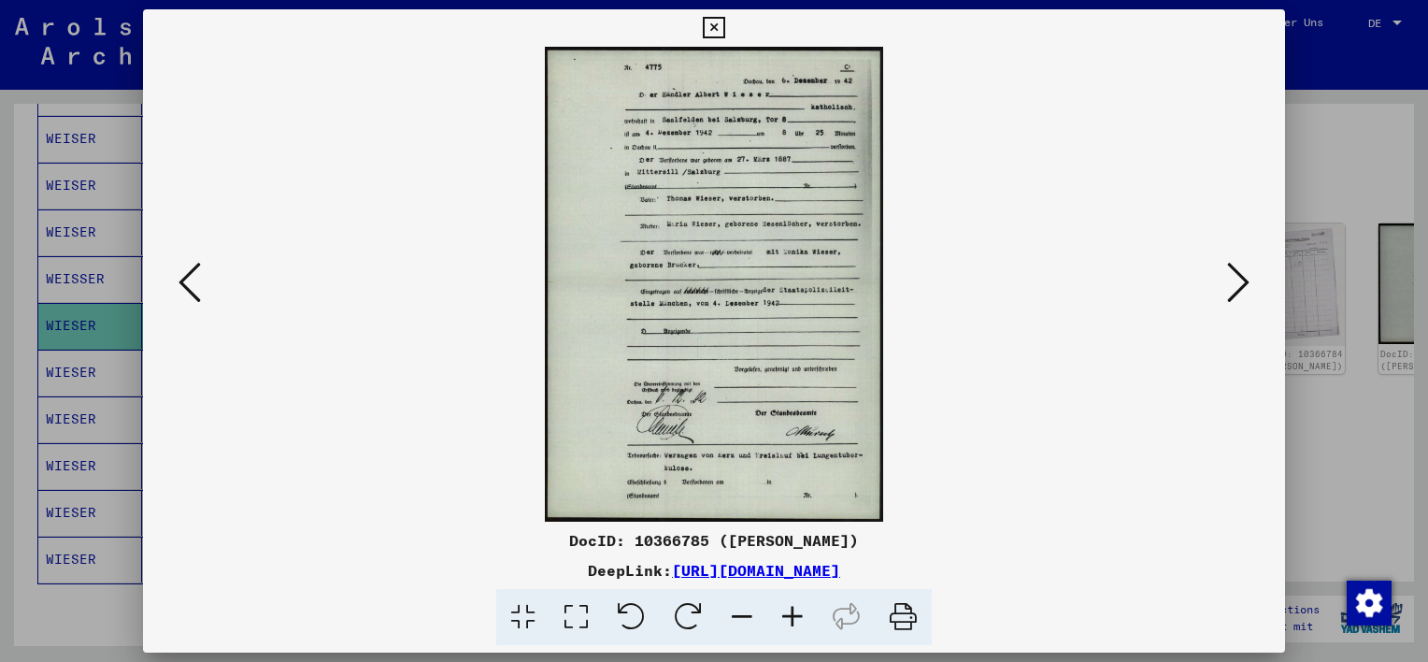
click at [186, 294] on icon at bounding box center [189, 282] width 22 height 45
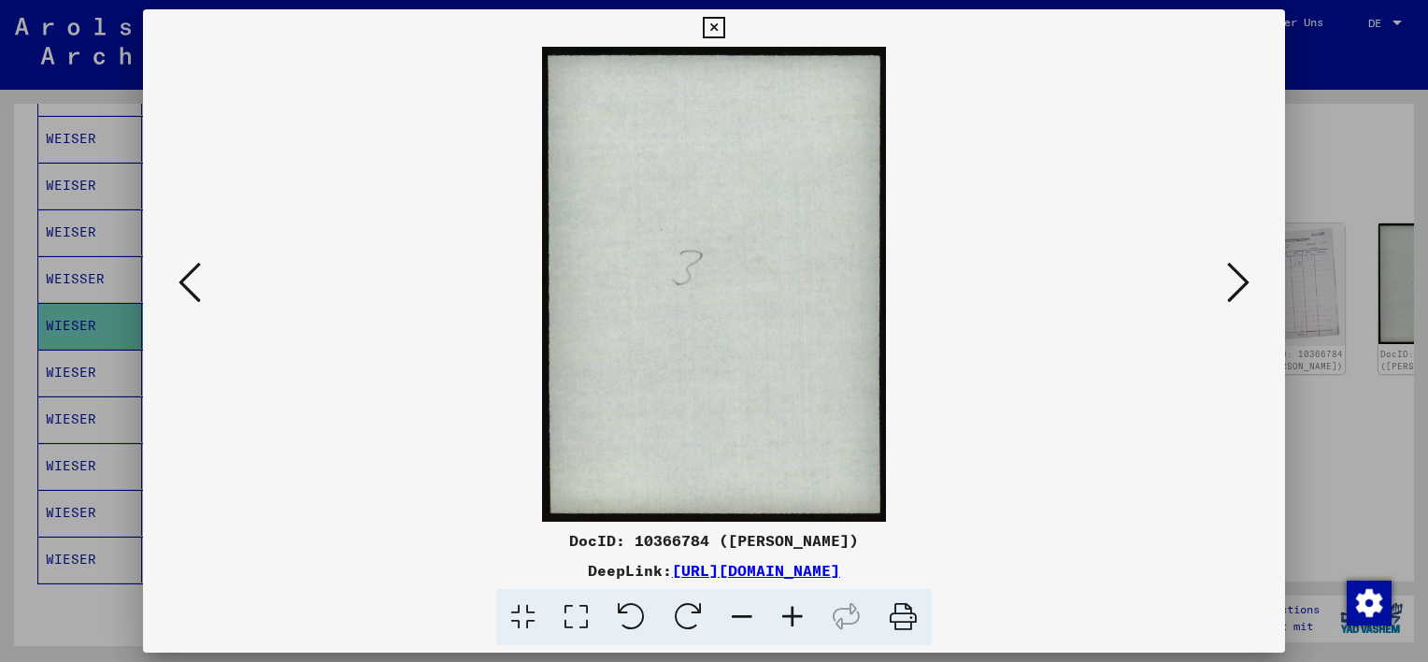
click at [186, 294] on icon at bounding box center [189, 282] width 22 height 45
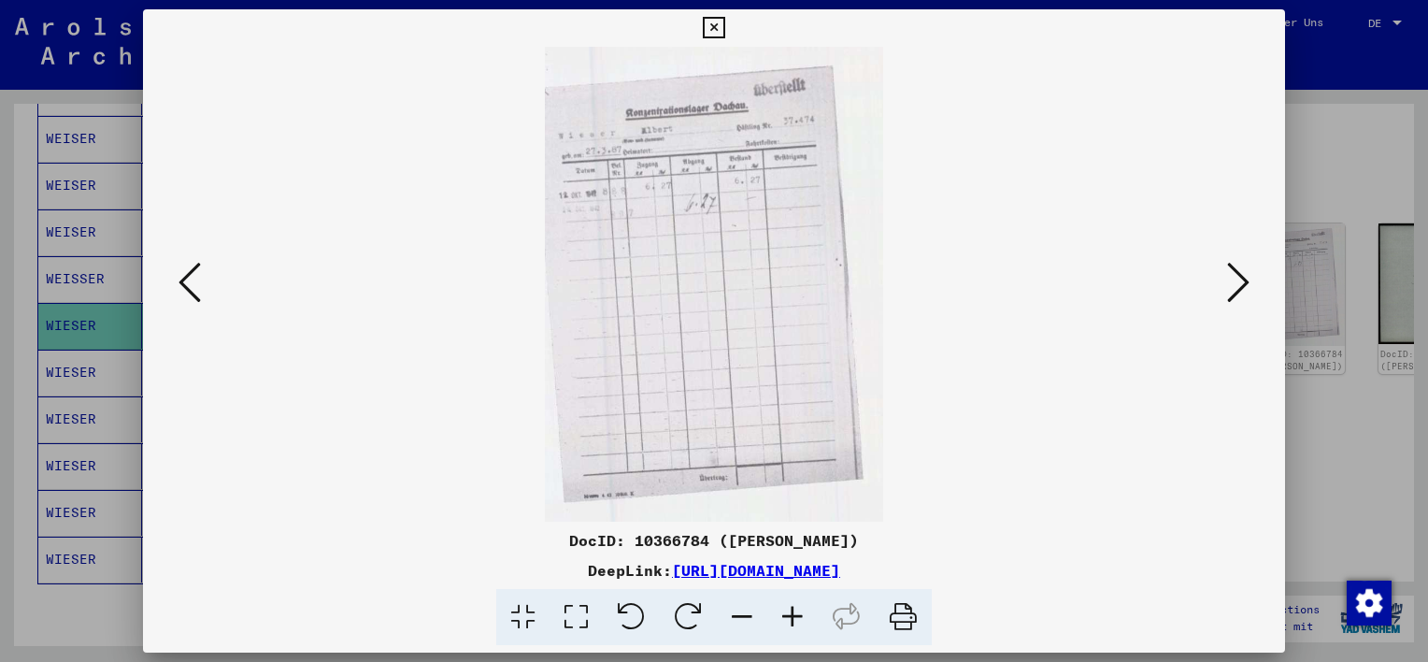
click at [186, 294] on icon at bounding box center [189, 282] width 22 height 45
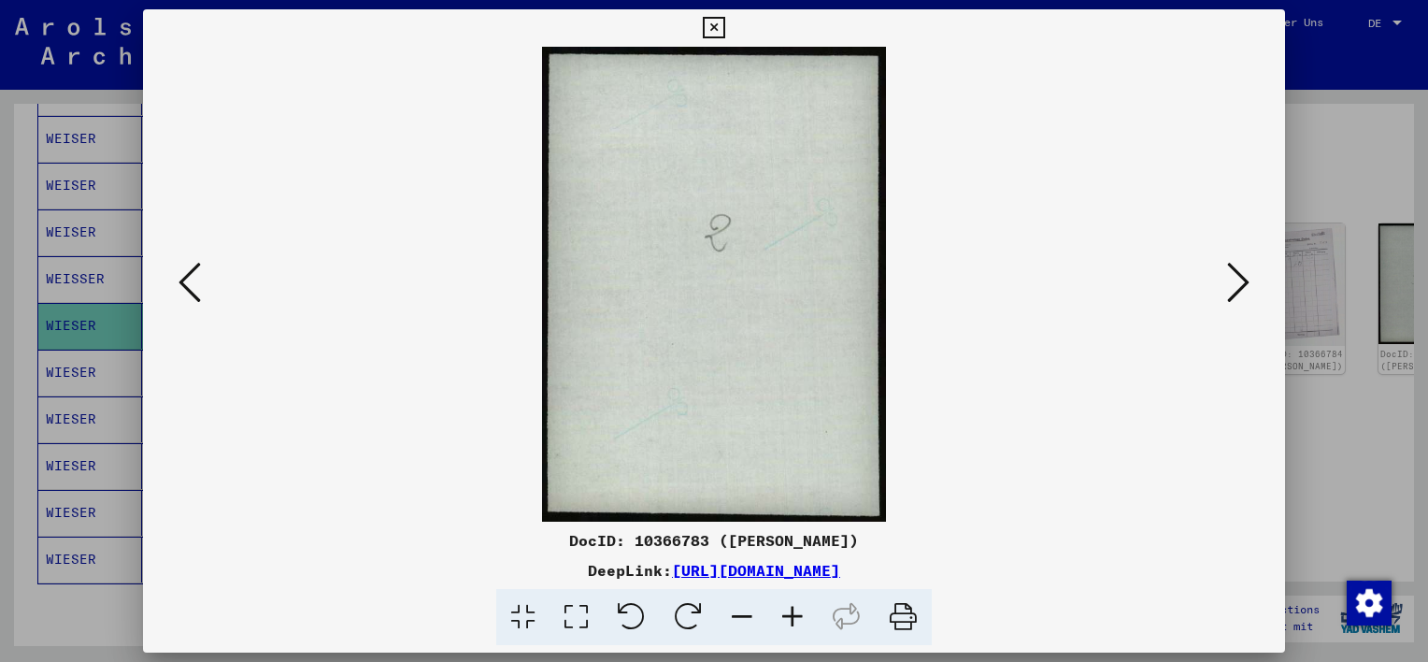
click at [186, 294] on icon at bounding box center [189, 282] width 22 height 45
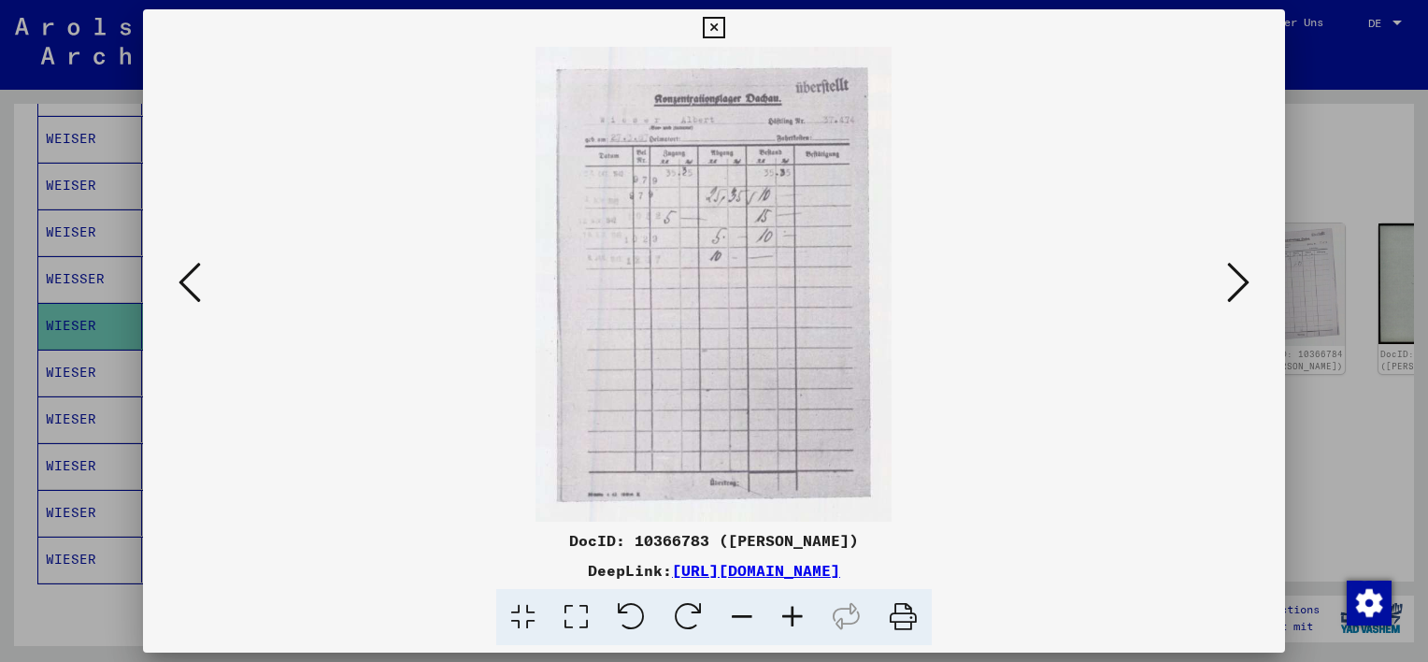
click at [186, 294] on icon at bounding box center [189, 282] width 22 height 45
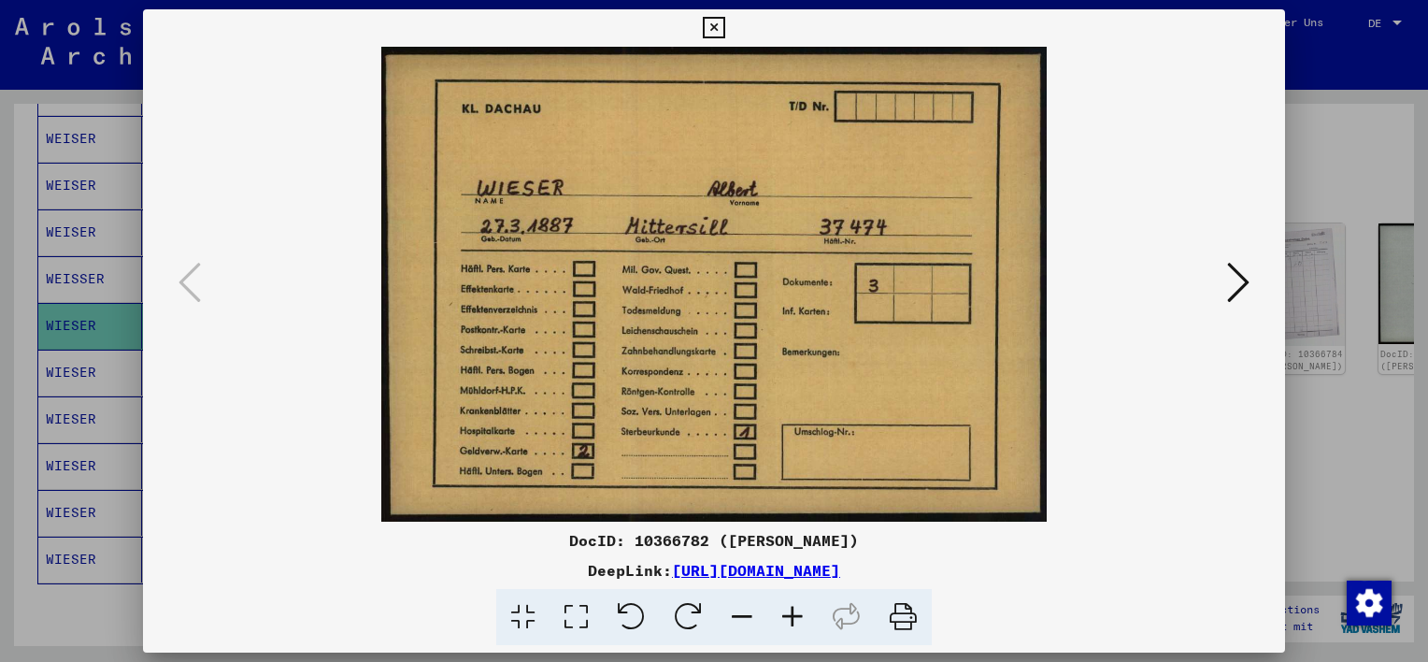
click at [1346, 483] on div at bounding box center [714, 331] width 1428 height 662
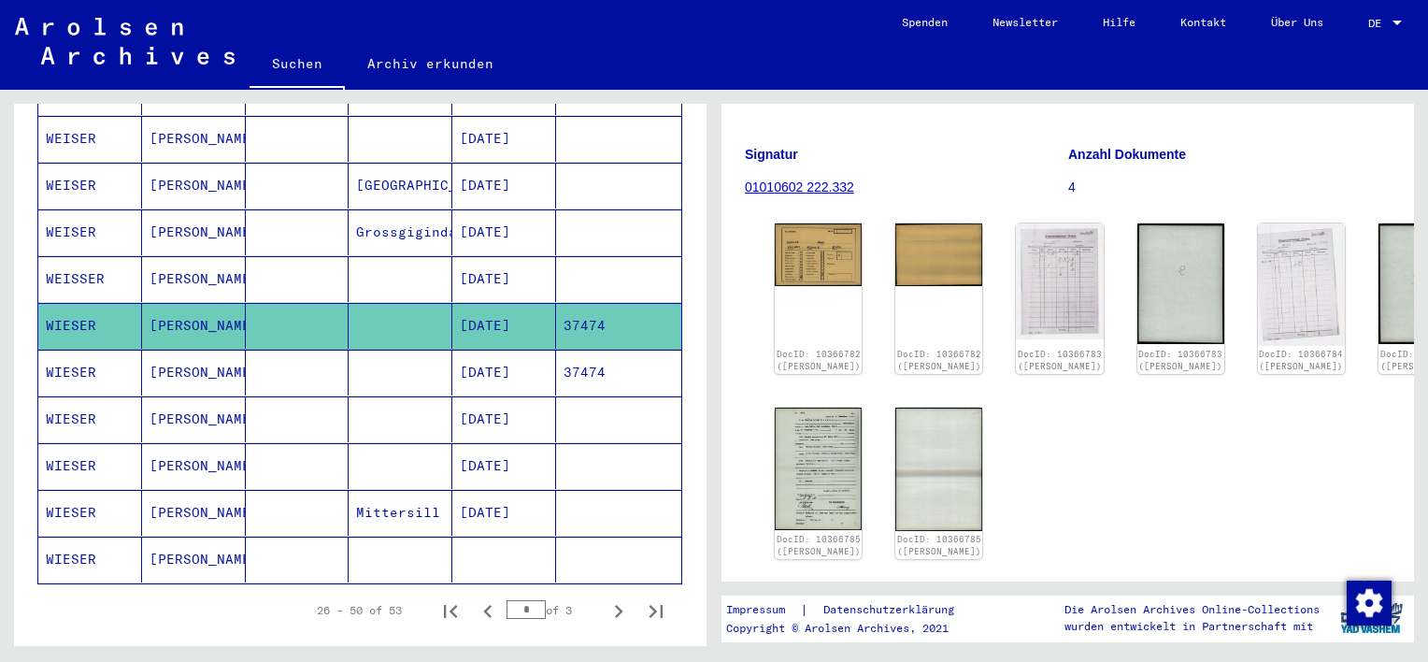
click at [318, 258] on mat-cell at bounding box center [298, 279] width 104 height 46
